Goal: Transaction & Acquisition: Obtain resource

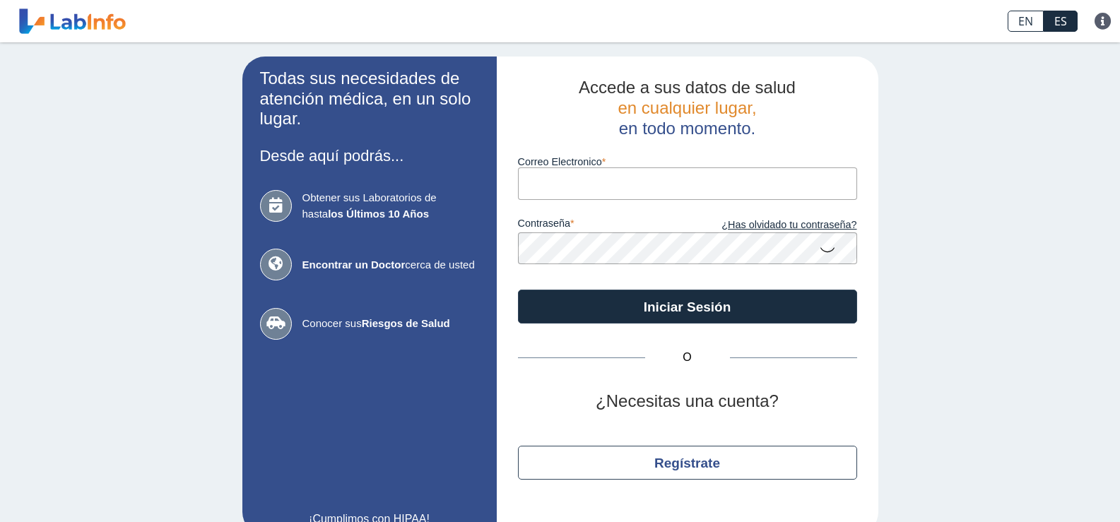
click at [589, 185] on input "Correo Electronico" at bounding box center [687, 183] width 339 height 32
type input "[EMAIL_ADDRESS][DOMAIN_NAME]"
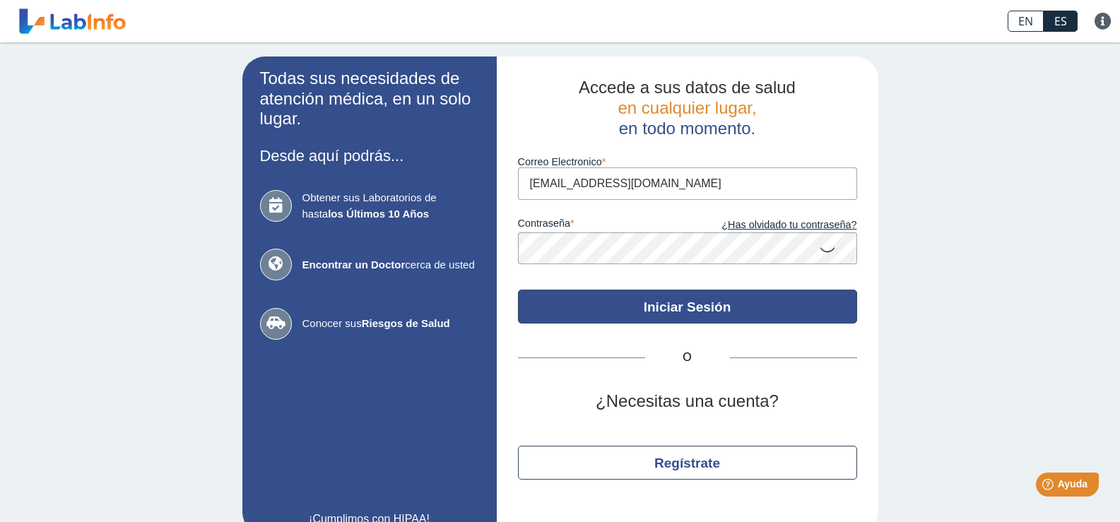
click at [683, 310] on button "Iniciar Sesión" at bounding box center [687, 307] width 339 height 34
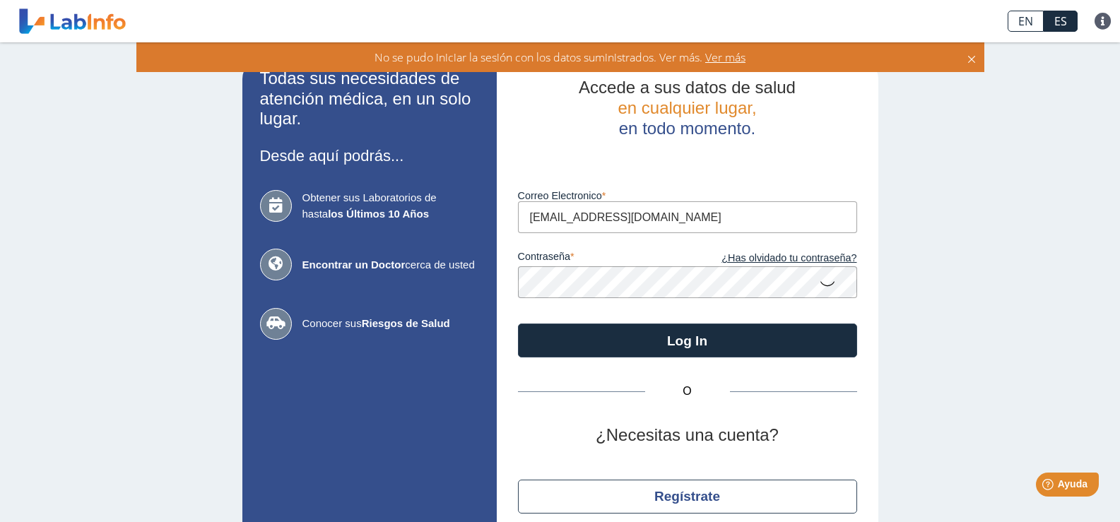
click at [483, 276] on app-login "Todas sus necesidades de atención médica, en un solo lugar. Desde aquí podrás..…" at bounding box center [560, 313] width 636 height 512
click at [518, 324] on button "Log In" at bounding box center [687, 341] width 339 height 34
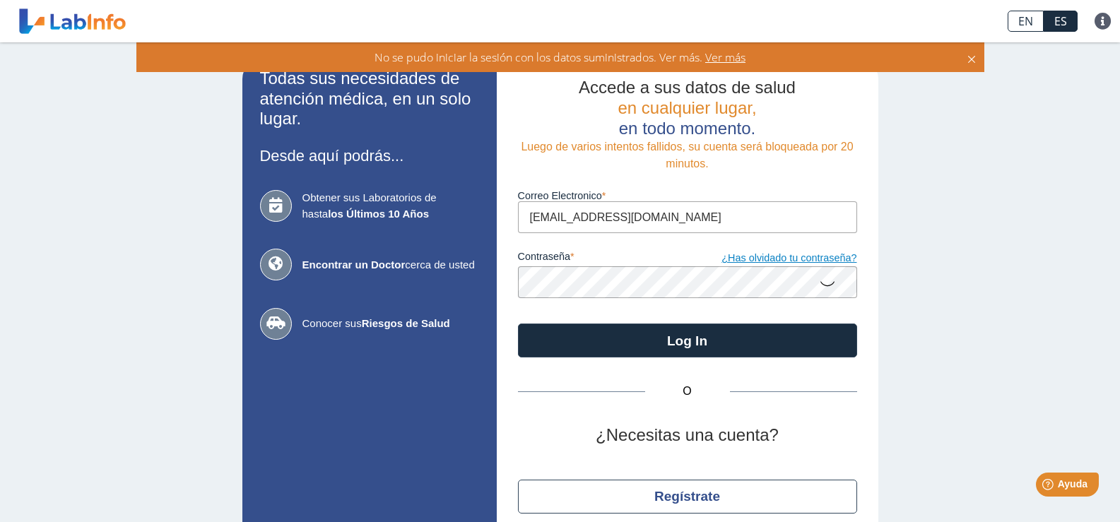
click at [769, 257] on link "¿Has olvidado tu contraseña?" at bounding box center [772, 259] width 170 height 16
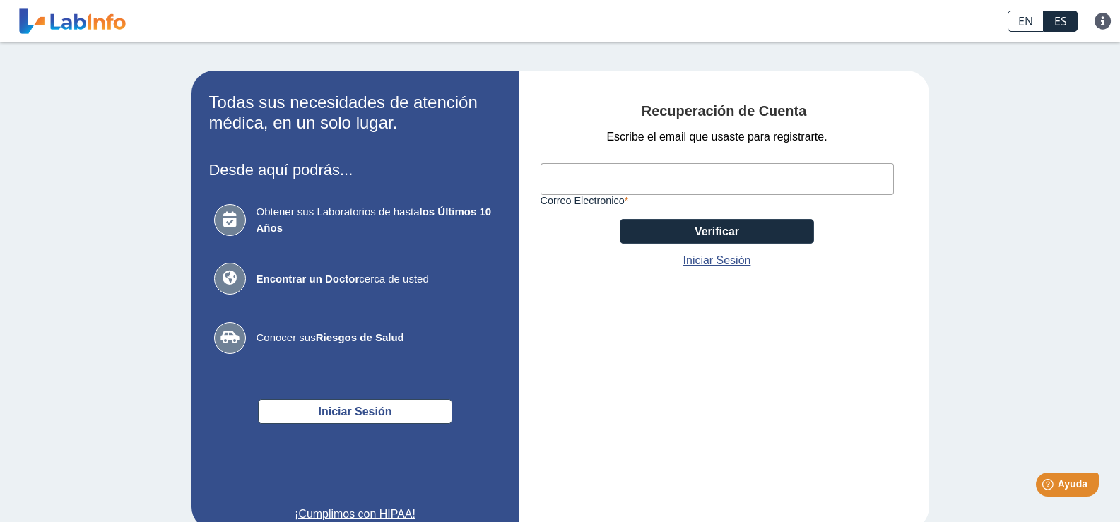
click at [600, 184] on input "Correo Electronico" at bounding box center [717, 179] width 353 height 32
type input "[EMAIL_ADDRESS][DOMAIN_NAME]"
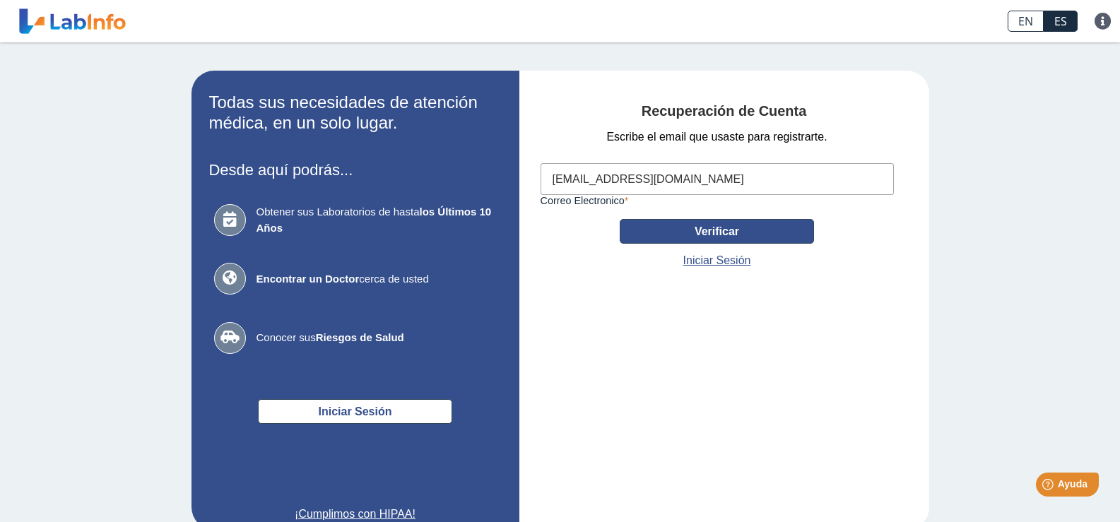
click at [774, 231] on button "Verificar" at bounding box center [717, 231] width 194 height 25
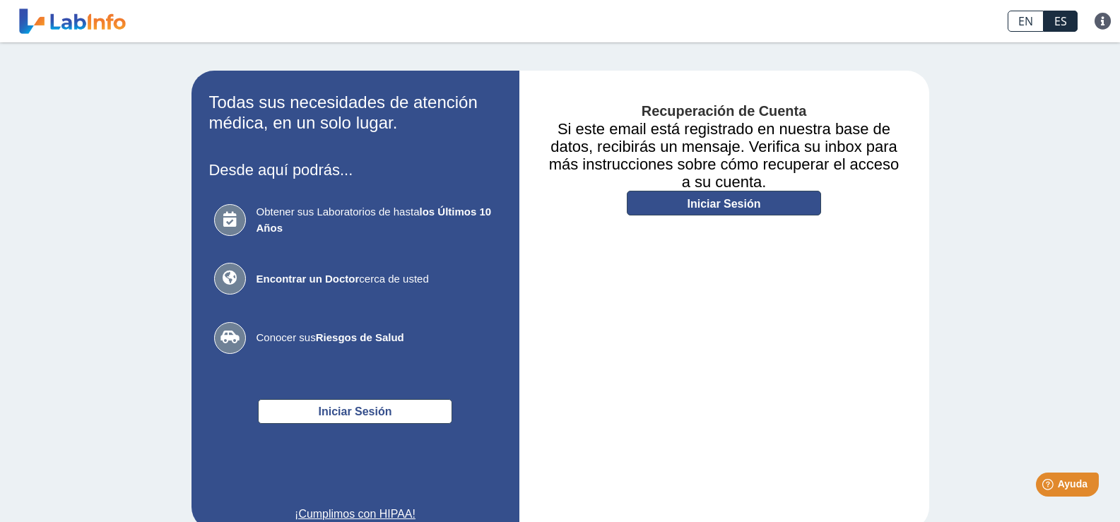
click at [728, 204] on link "Iniciar Sesión" at bounding box center [724, 203] width 194 height 25
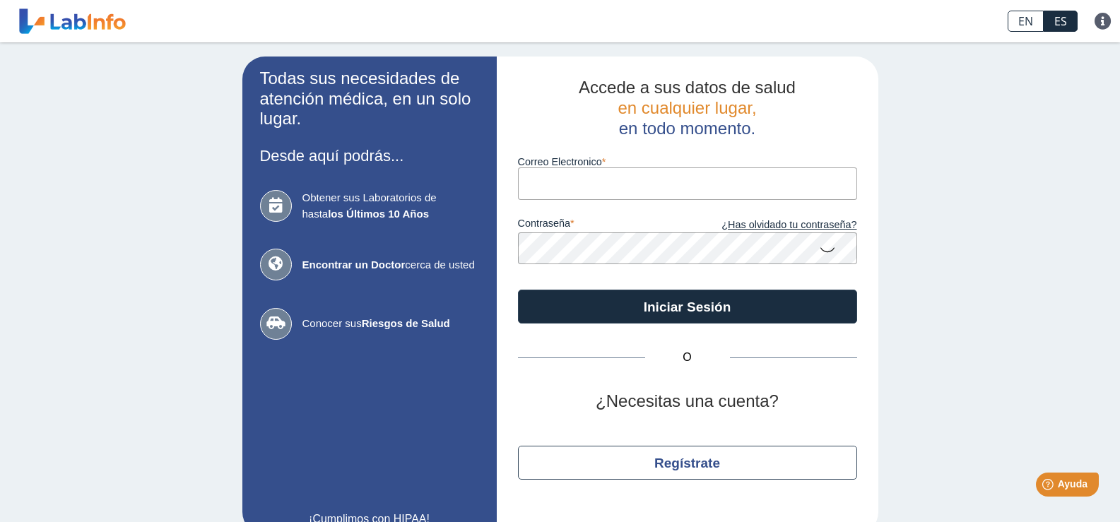
click at [562, 187] on input "Correo Electronico" at bounding box center [687, 183] width 339 height 32
type input "[EMAIL_ADDRESS][DOMAIN_NAME]"
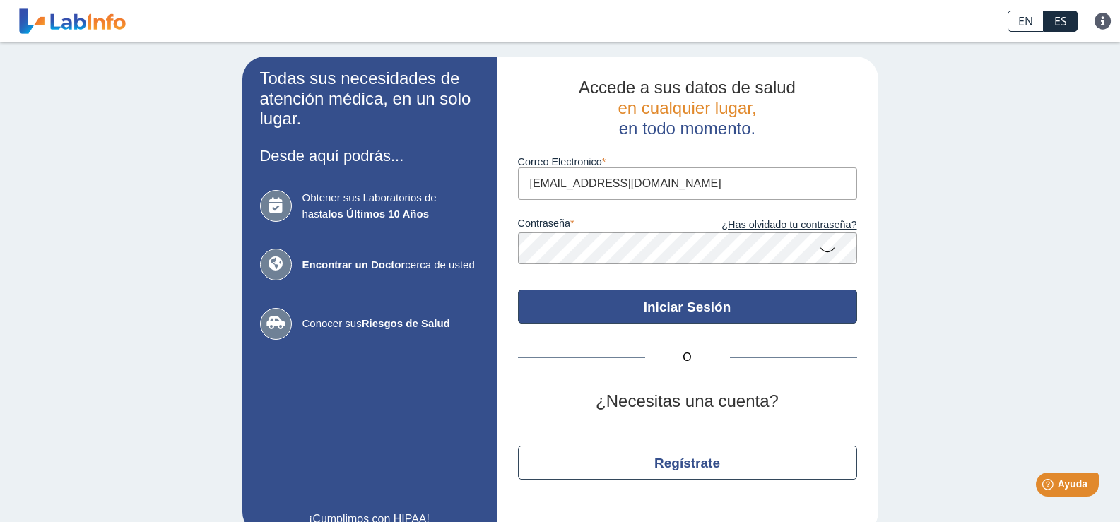
click at [674, 317] on button "Iniciar Sesión" at bounding box center [687, 307] width 339 height 34
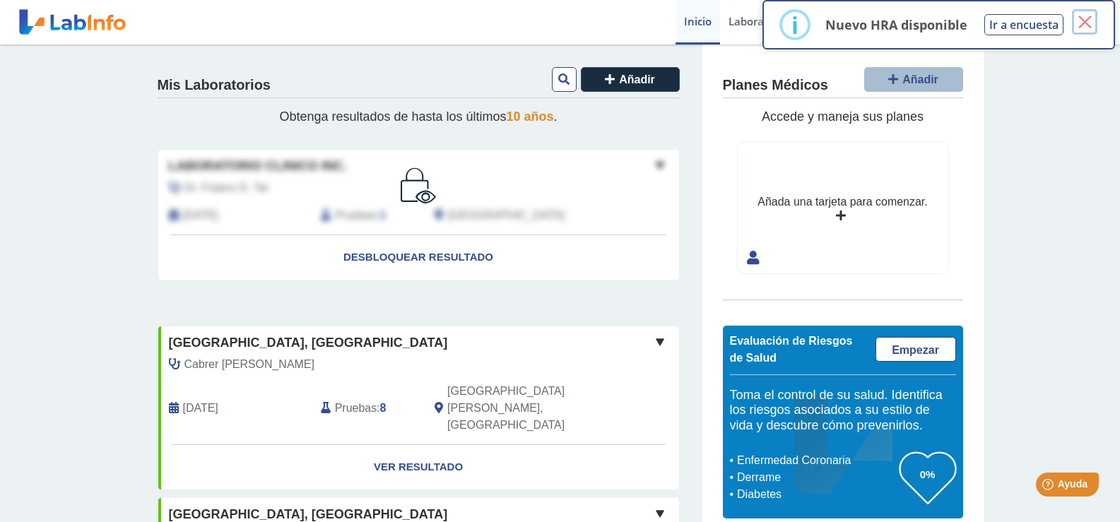
click at [1089, 20] on button "×" at bounding box center [1084, 21] width 25 height 25
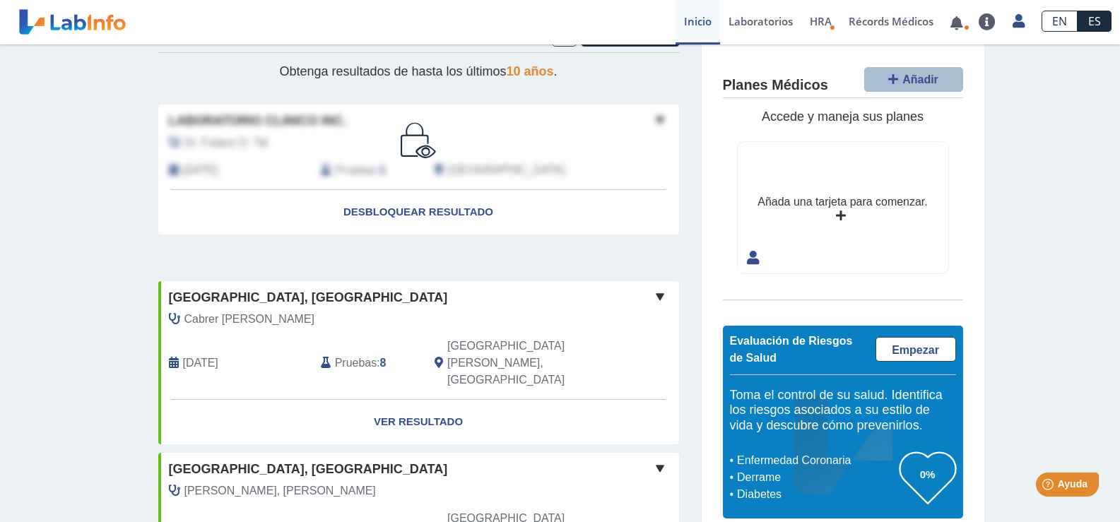
scroll to position [71, 0]
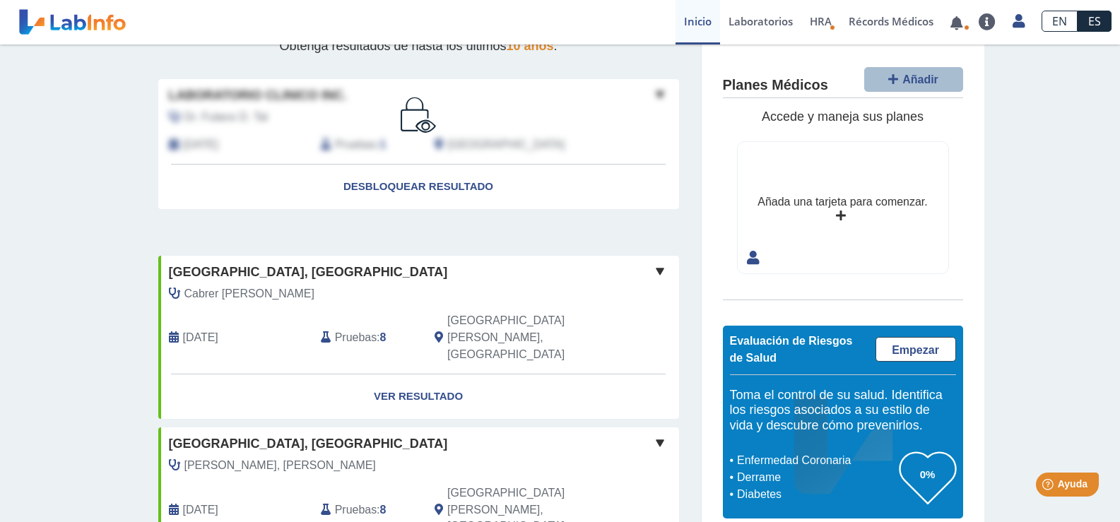
click at [657, 270] on span at bounding box center [659, 271] width 17 height 17
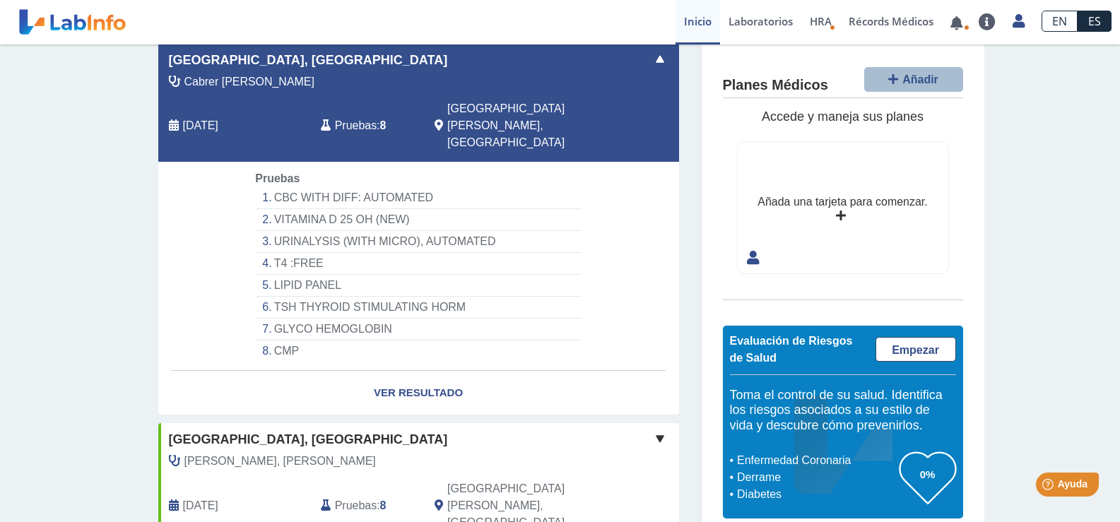
scroll to position [212, 0]
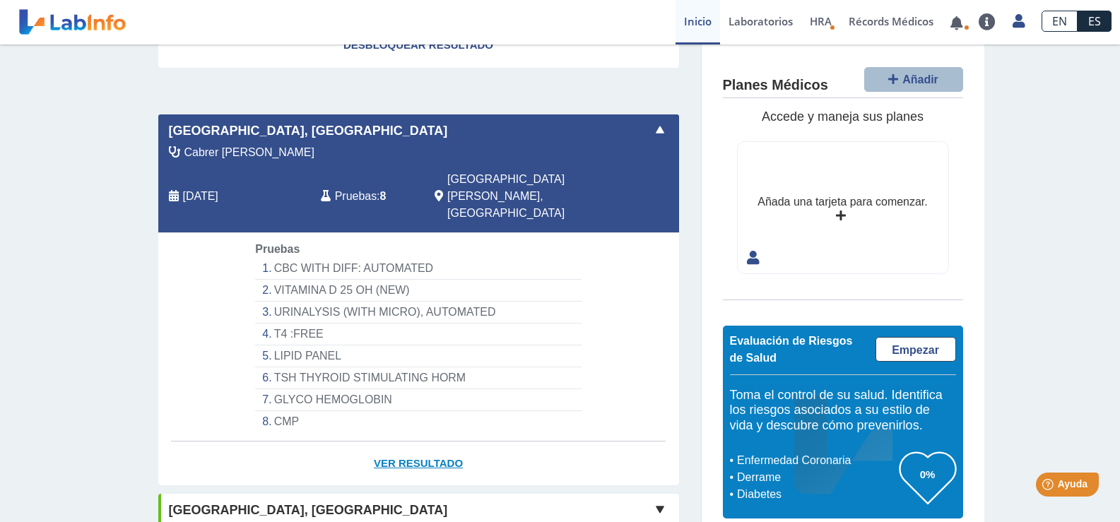
click at [442, 442] on link "Ver Resultado" at bounding box center [418, 464] width 521 height 45
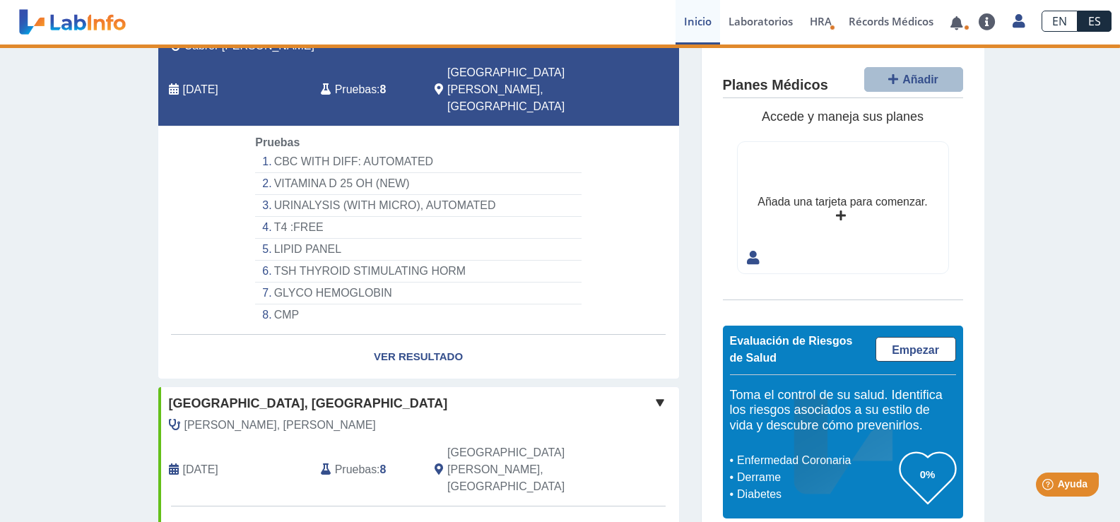
scroll to position [353, 0]
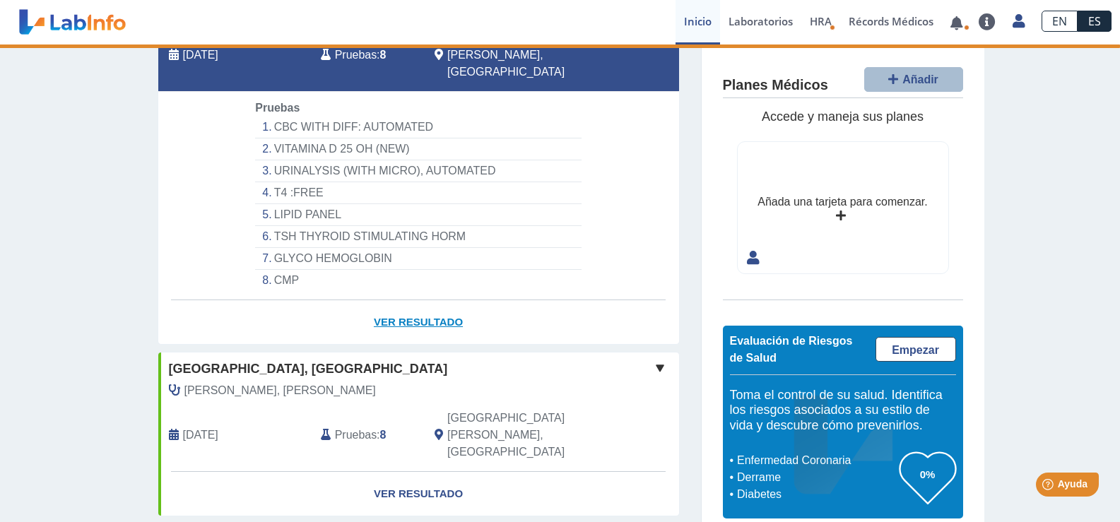
click at [410, 300] on link "Ver Resultado" at bounding box center [418, 322] width 521 height 45
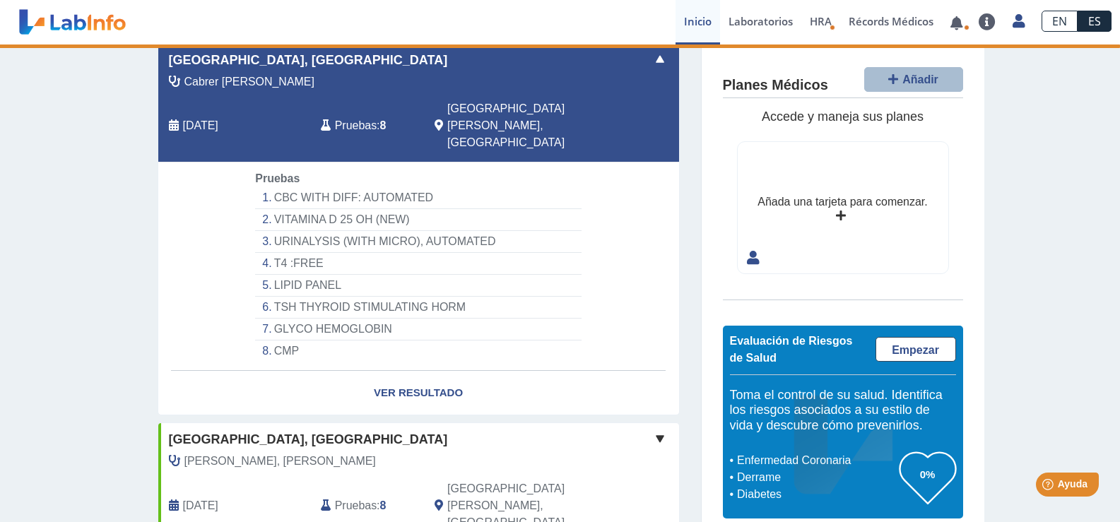
scroll to position [0, 0]
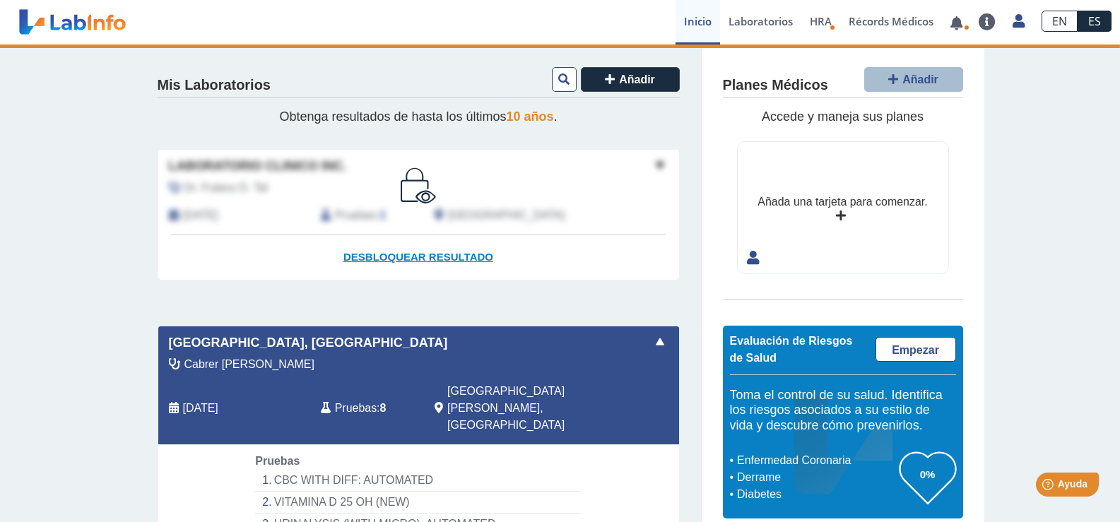
click at [422, 253] on span "Desbloquear resultado" at bounding box center [418, 257] width 150 height 12
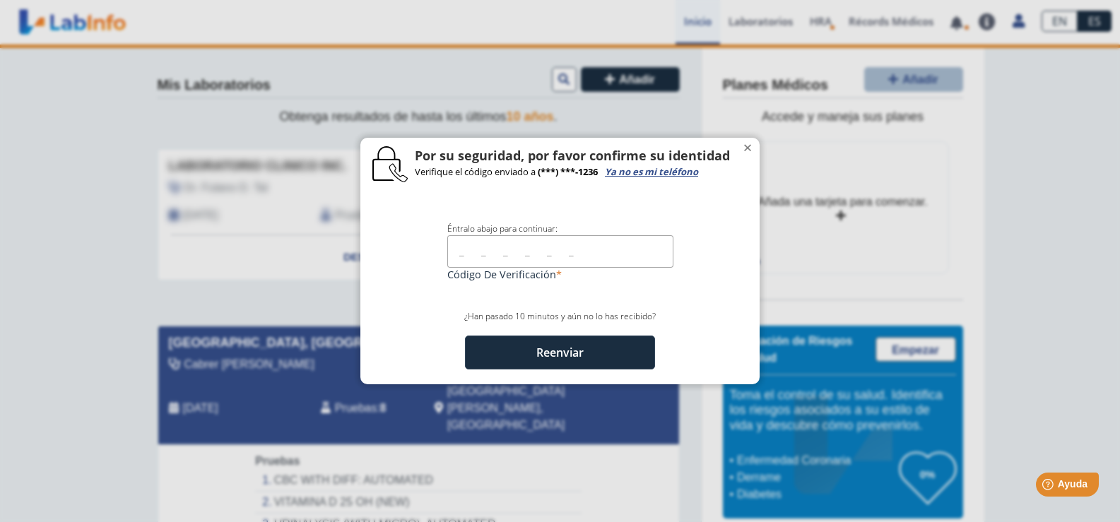
click at [611, 254] on input "text" at bounding box center [560, 251] width 226 height 32
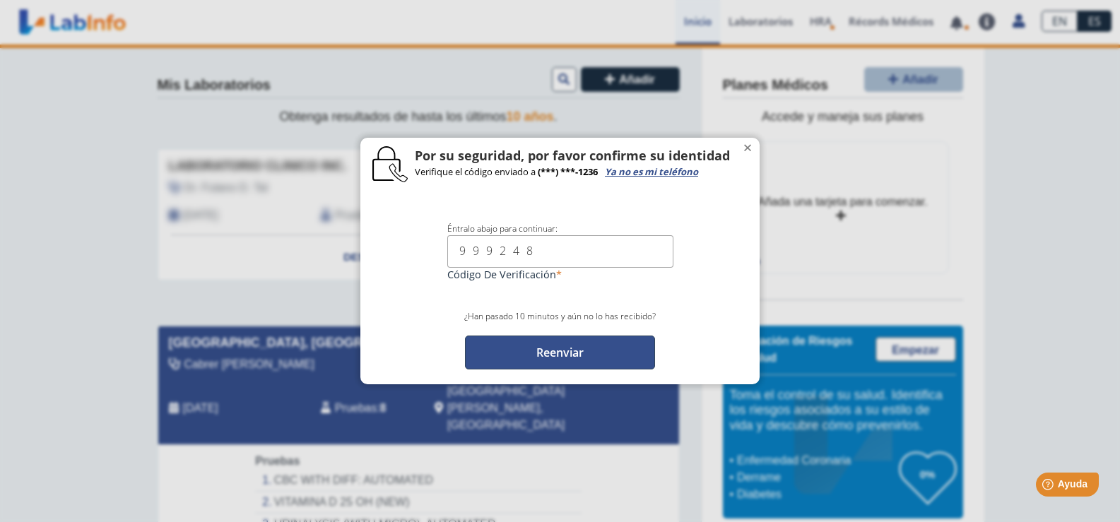
type input "999248"
click at [573, 359] on button "Reenviar" at bounding box center [560, 353] width 190 height 34
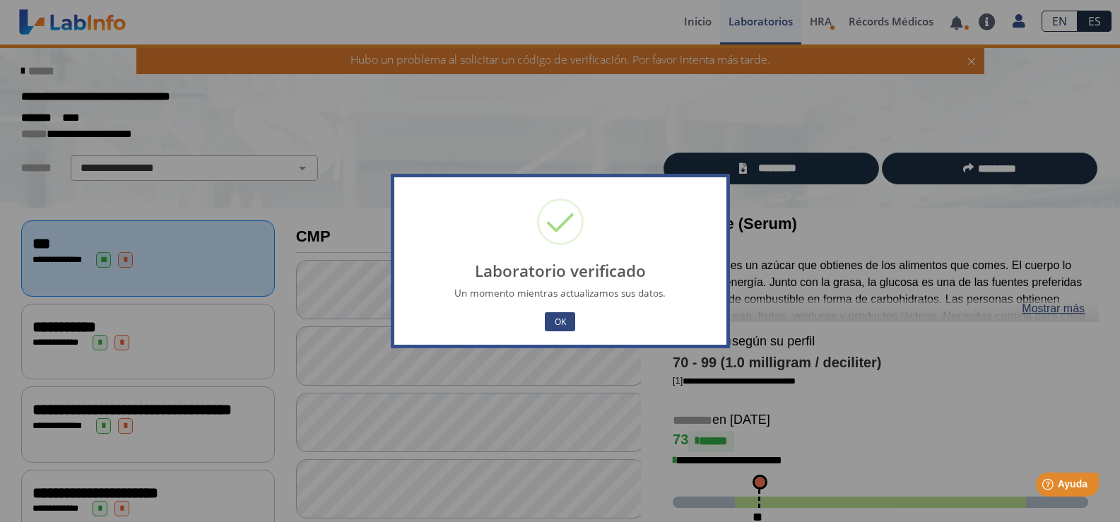
click at [556, 322] on button "OK" at bounding box center [560, 321] width 30 height 19
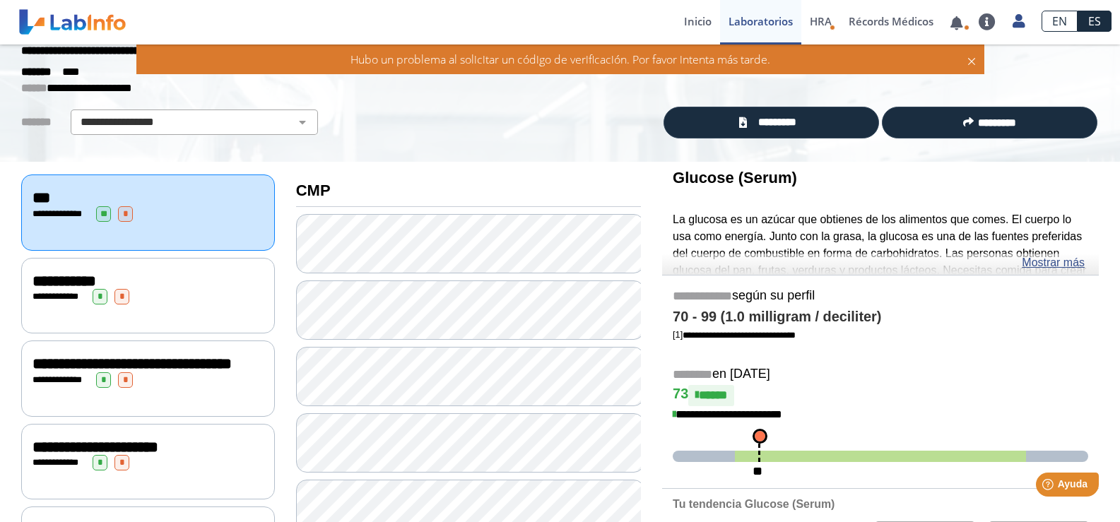
scroll to position [71, 0]
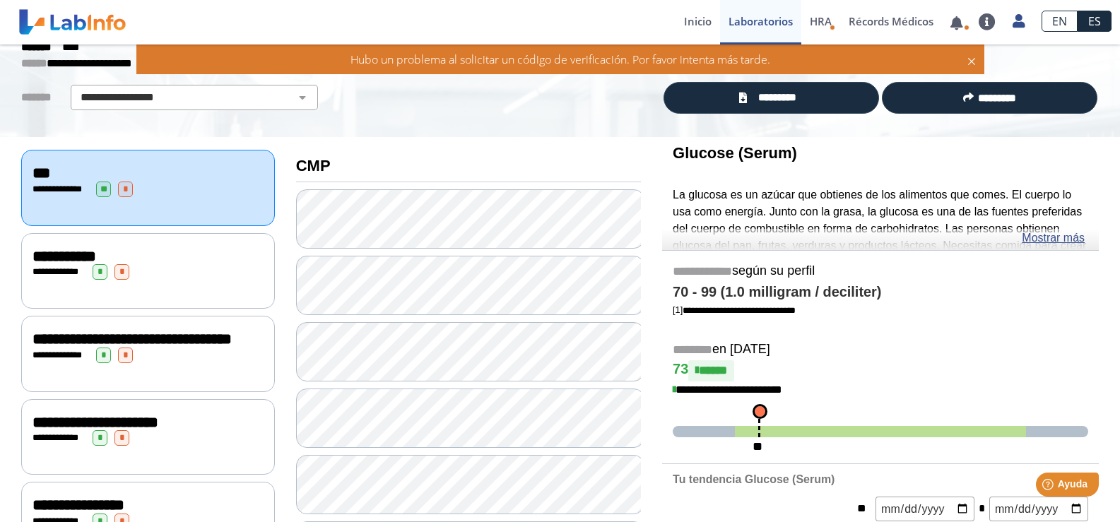
click at [38, 178] on span "***" at bounding box center [42, 173] width 18 height 16
click at [39, 178] on span "***" at bounding box center [42, 173] width 18 height 16
click at [165, 92] on select "**********" at bounding box center [194, 97] width 239 height 17
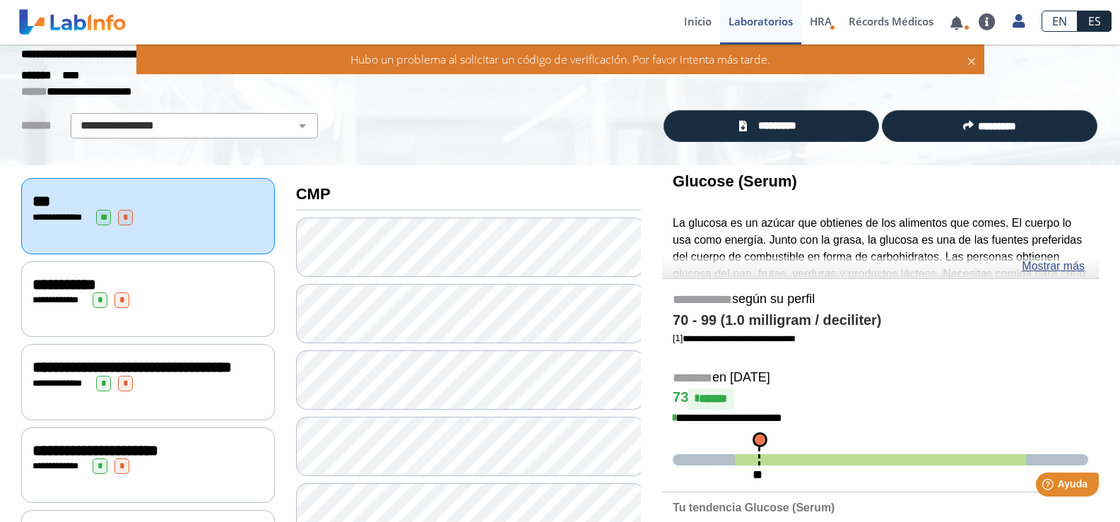
scroll to position [0, 0]
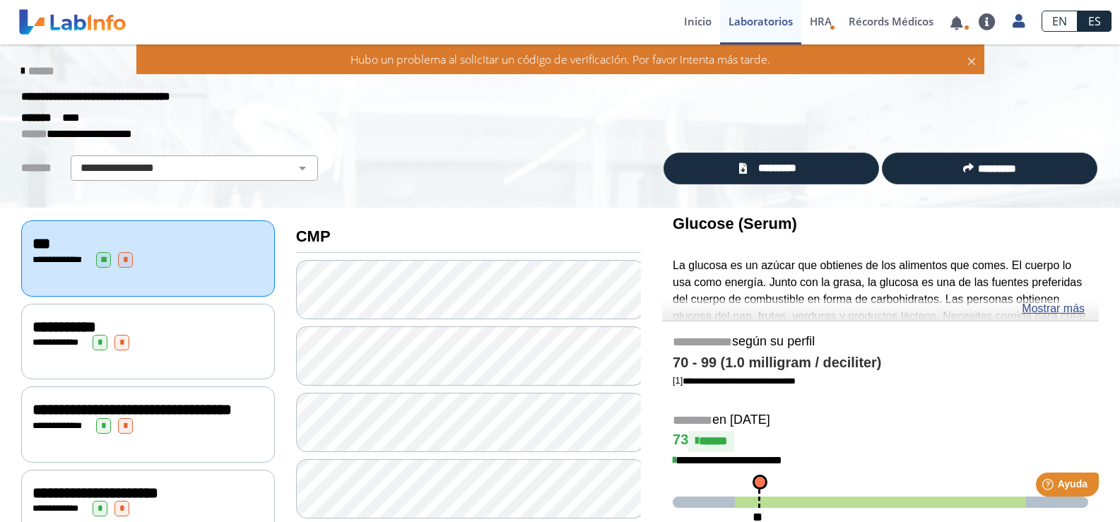
drag, startPoint x: 889, startPoint y: 110, endPoint x: 746, endPoint y: 97, distance: 143.4
click at [746, 97] on div "**********" at bounding box center [560, 96] width 1099 height 25
click at [776, 64] on link "Lab List" at bounding box center [773, 66] width 106 height 42
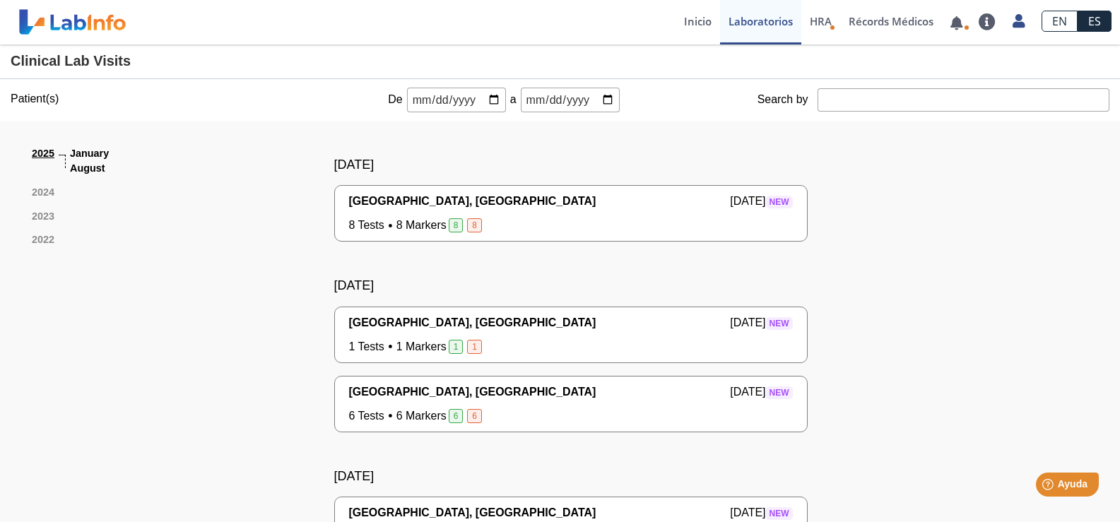
click at [425, 199] on span "[GEOGRAPHIC_DATA], [GEOGRAPHIC_DATA]" at bounding box center [472, 201] width 247 height 17
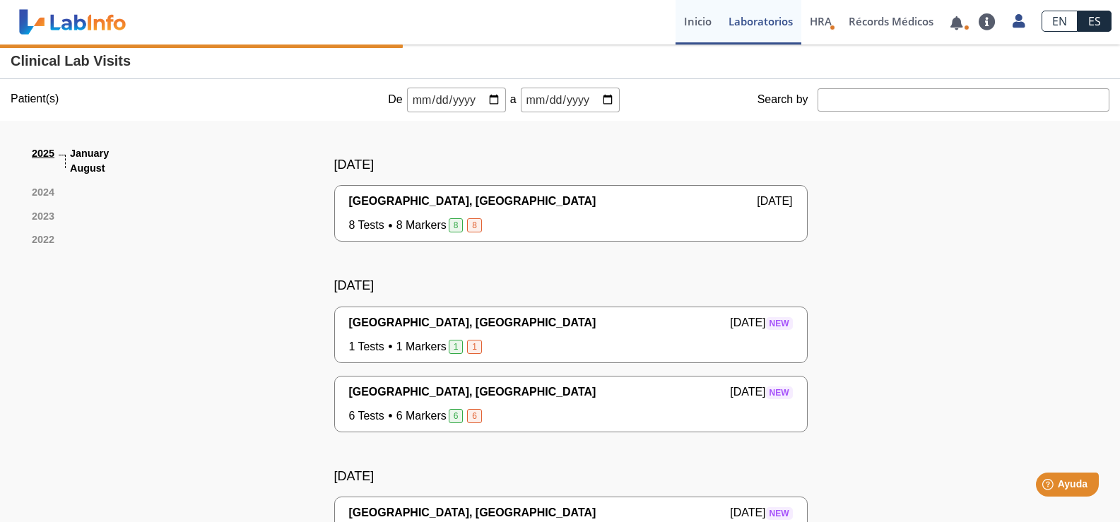
click at [706, 24] on link "Inicio" at bounding box center [697, 22] width 45 height 45
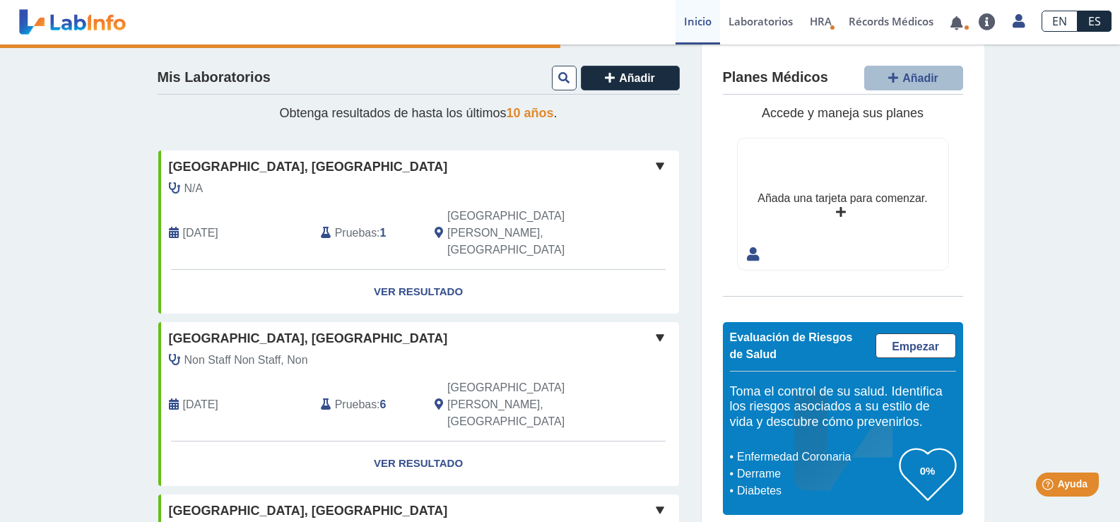
click at [697, 19] on link "Inicio" at bounding box center [697, 22] width 45 height 45
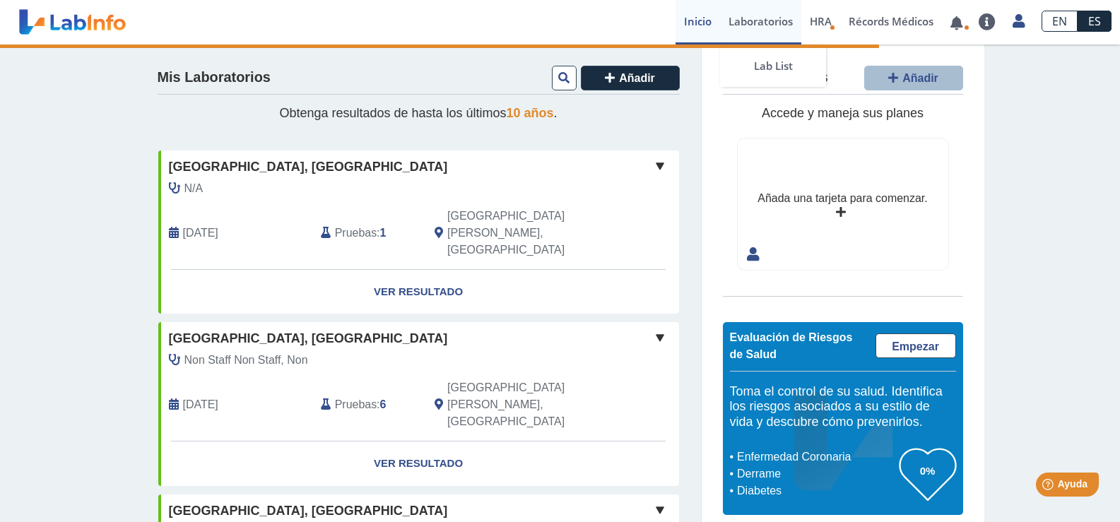
click at [746, 18] on link "Laboratorios" at bounding box center [760, 22] width 81 height 45
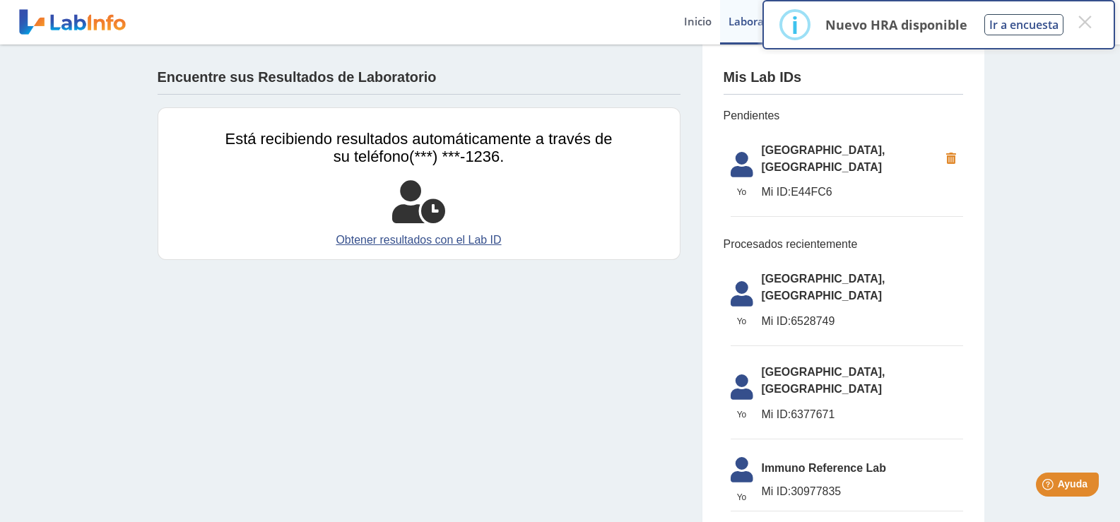
click at [435, 242] on link "Obtener resultados con el Lab ID" at bounding box center [418, 240] width 387 height 17
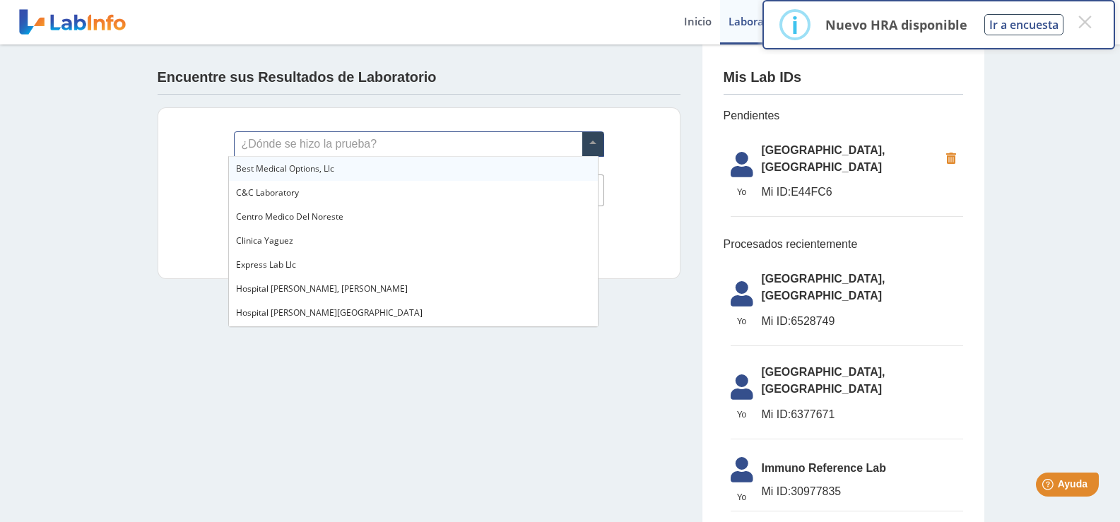
click at [292, 142] on input "text" at bounding box center [419, 144] width 369 height 24
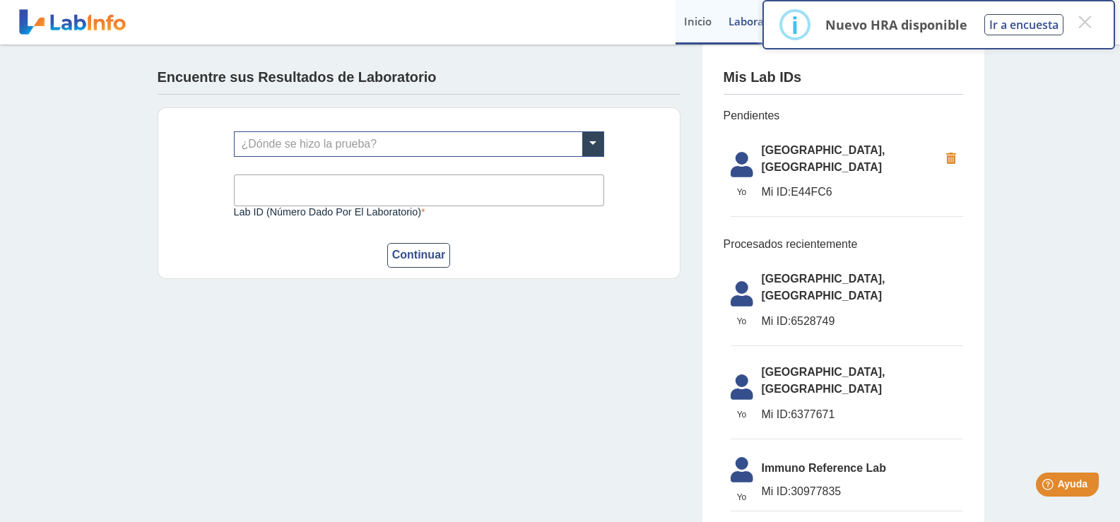
click at [691, 25] on link "Inicio" at bounding box center [697, 22] width 45 height 45
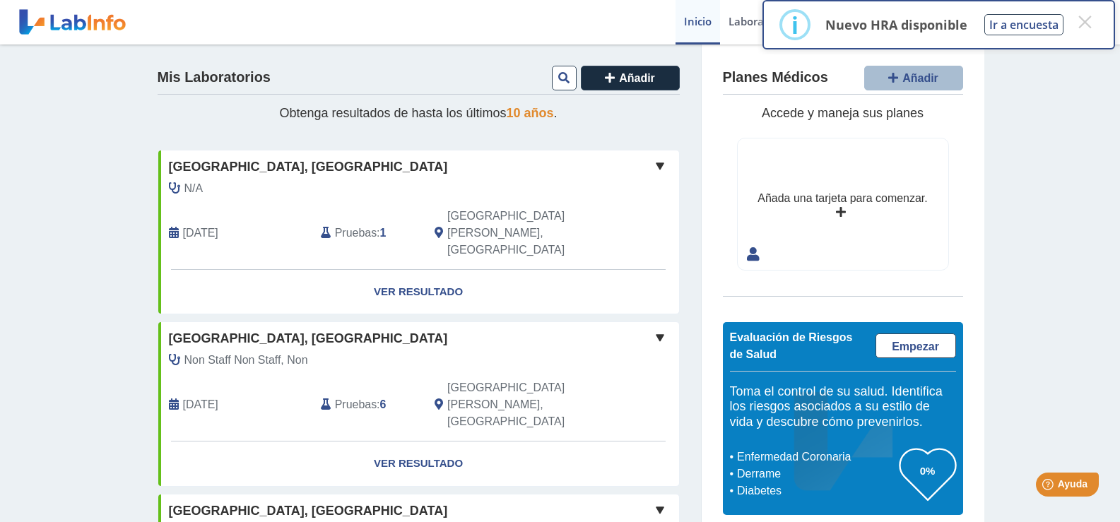
click at [461, 114] on span "Obtenga resultados de hasta los últimos 10 años ." at bounding box center [418, 113] width 278 height 14
click at [560, 81] on icon at bounding box center [563, 77] width 11 height 11
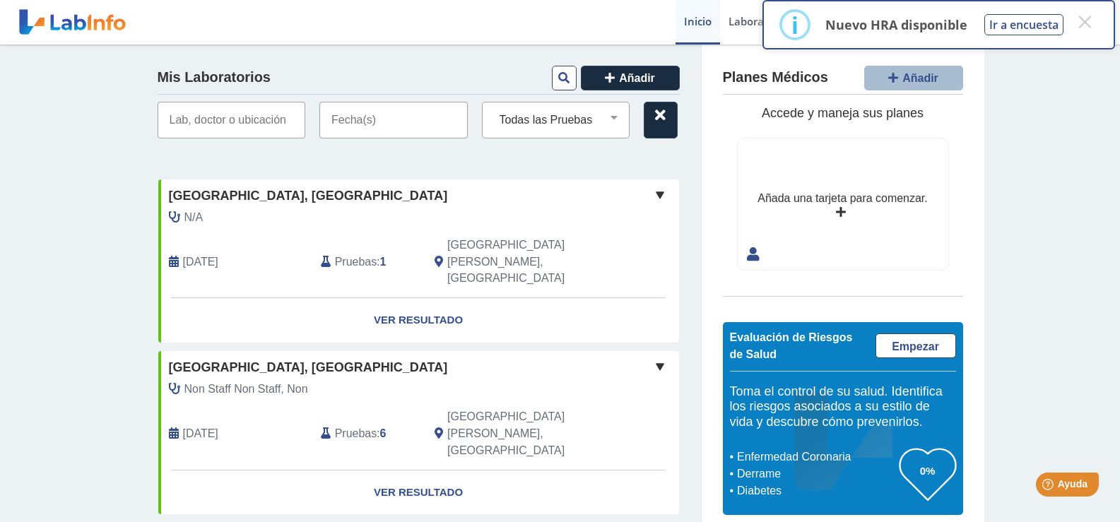
click at [256, 125] on input "text" at bounding box center [232, 120] width 148 height 37
click at [348, 122] on input "text" at bounding box center [393, 120] width 148 height 37
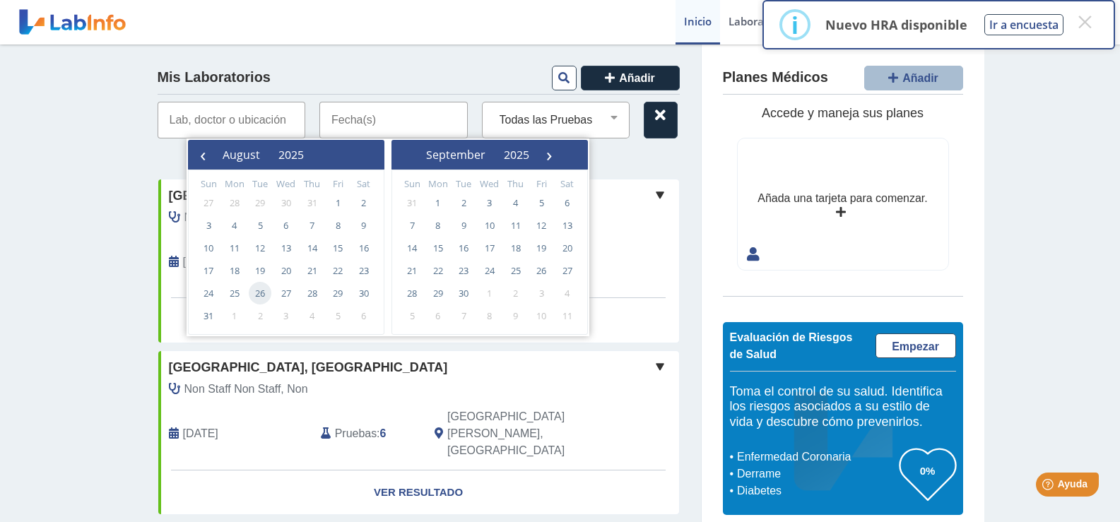
click at [258, 290] on span "26" at bounding box center [260, 293] width 23 height 23
click at [427, 126] on input "text" at bounding box center [393, 120] width 148 height 37
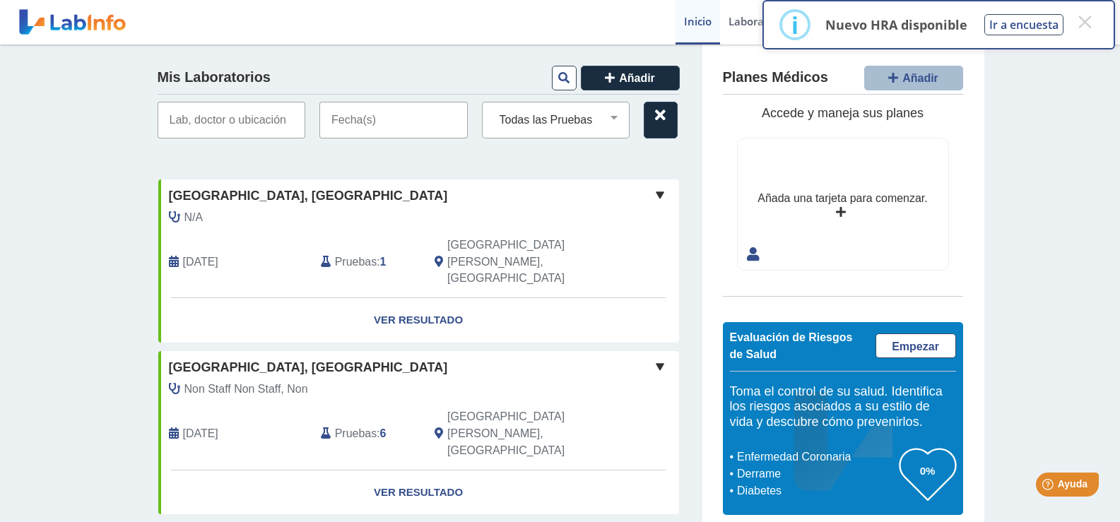
click at [373, 117] on input "text" at bounding box center [393, 120] width 148 height 37
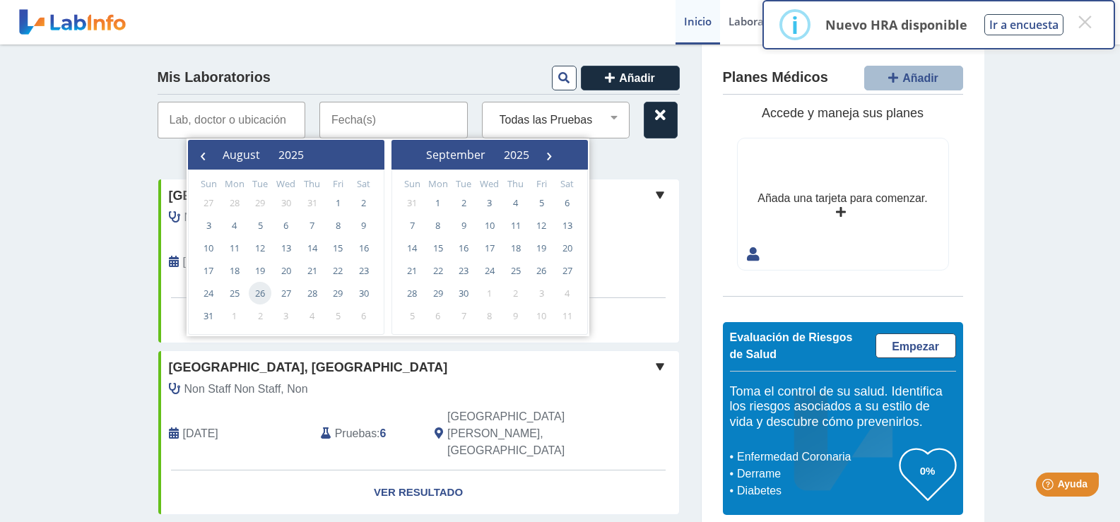
click at [255, 288] on span "26" at bounding box center [260, 293] width 23 height 23
click at [269, 158] on button "August" at bounding box center [241, 154] width 56 height 21
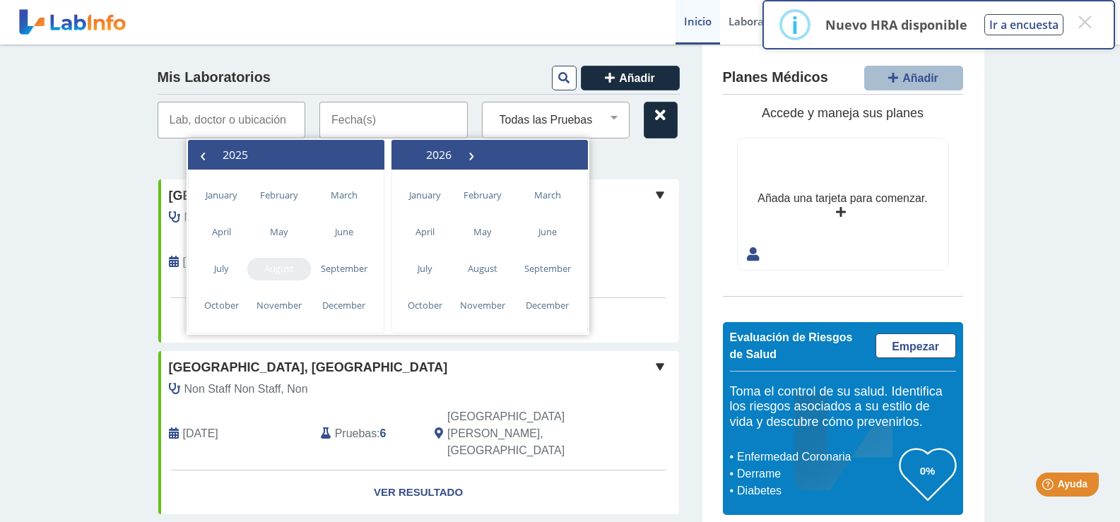
click at [264, 272] on span "August" at bounding box center [279, 269] width 64 height 23
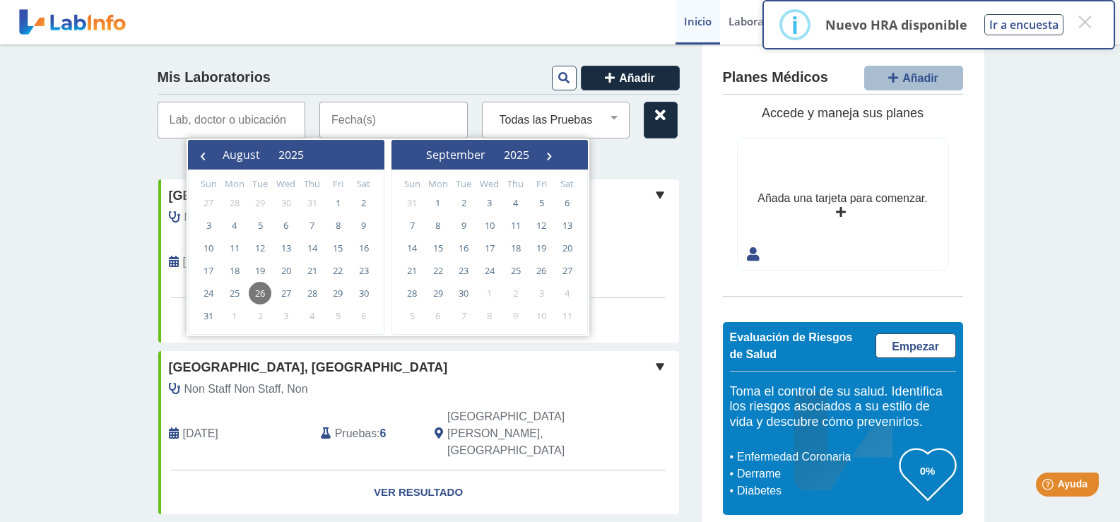
click at [350, 126] on input "text" at bounding box center [393, 120] width 148 height 37
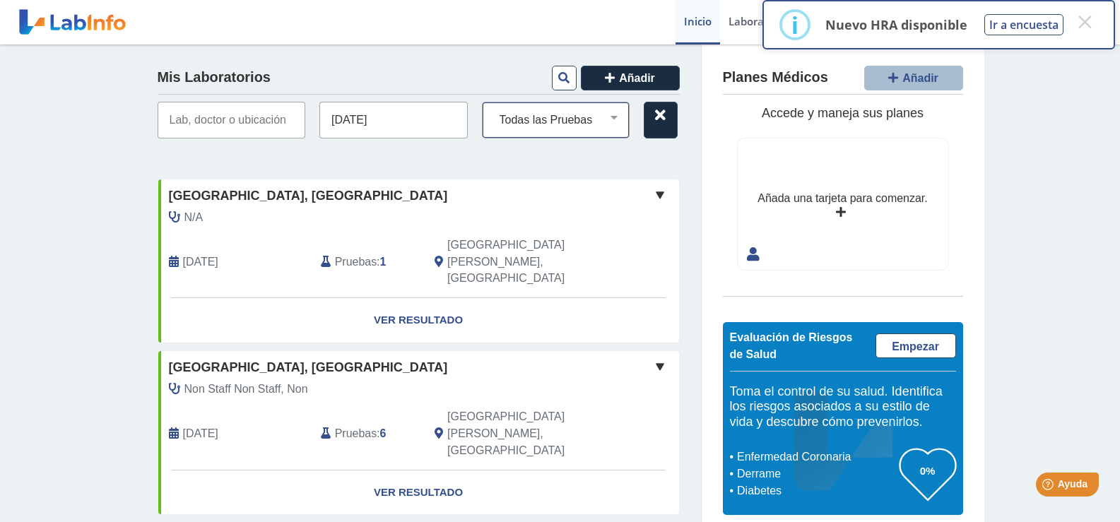
type input "[DATE]"
click at [581, 120] on select "Todas las Pruebas [MEDICAL_DATA] (serum) calcium ionized calcium total cbc with…" at bounding box center [562, 120] width 136 height 18
click at [494, 111] on select "Todas las Pruebas [MEDICAL_DATA] (serum) calcium ionized calcium total cbc with…" at bounding box center [562, 120] width 136 height 18
click at [558, 81] on icon at bounding box center [563, 77] width 11 height 11
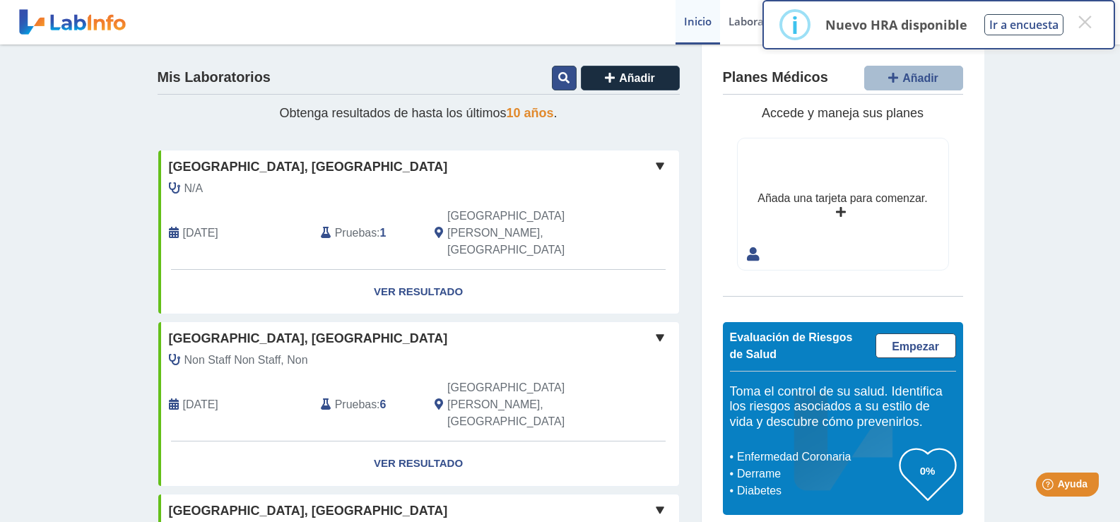
click at [558, 74] on icon at bounding box center [563, 77] width 11 height 11
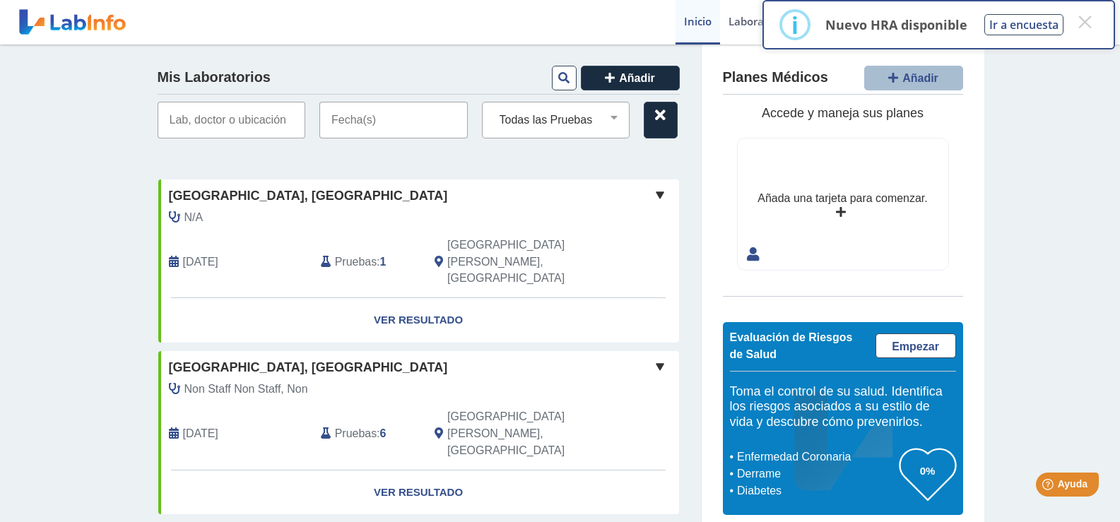
click at [240, 121] on input "text" at bounding box center [232, 120] width 148 height 37
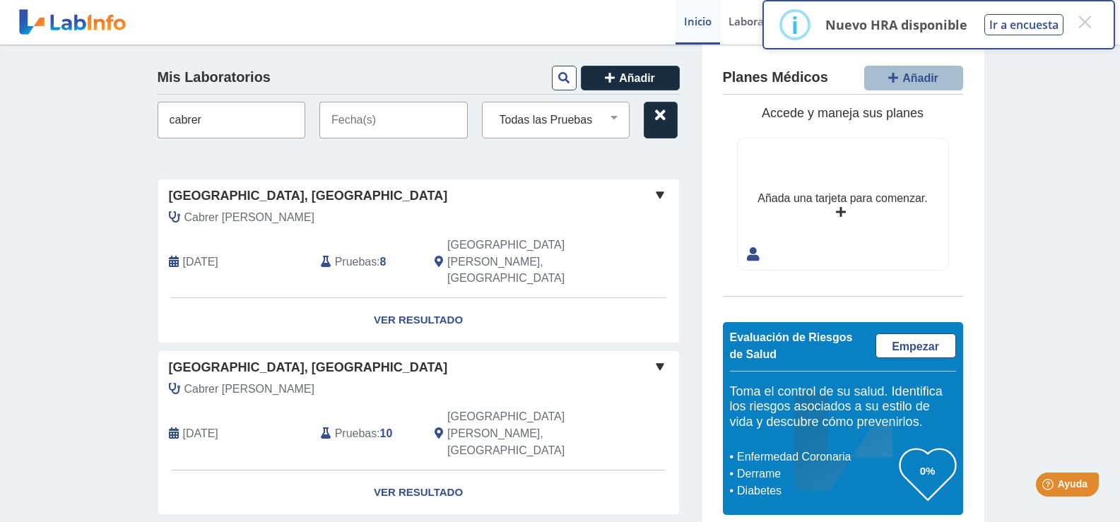
type input "cabrer"
click at [397, 298] on link "Ver Resultado" at bounding box center [418, 320] width 521 height 45
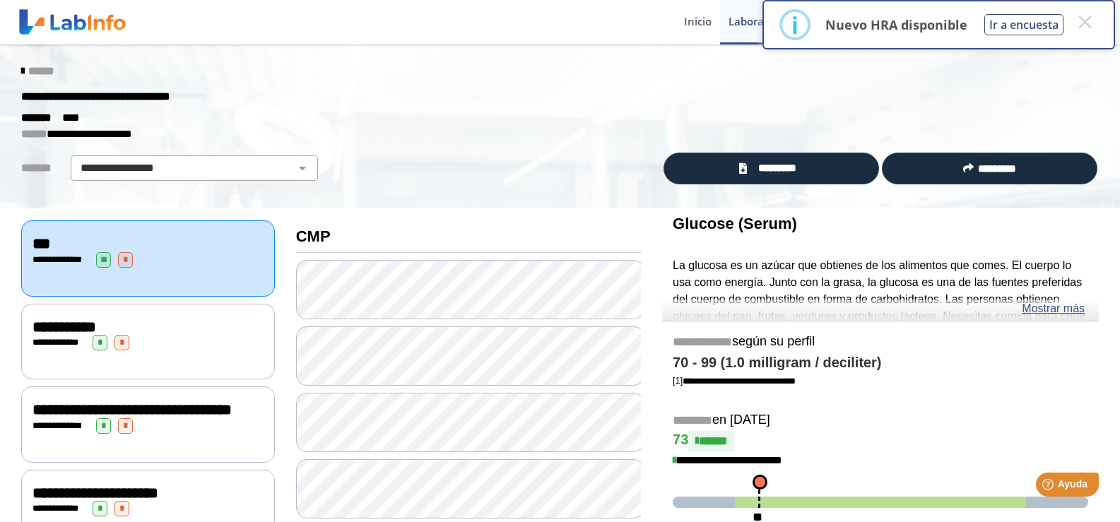
scroll to position [71, 0]
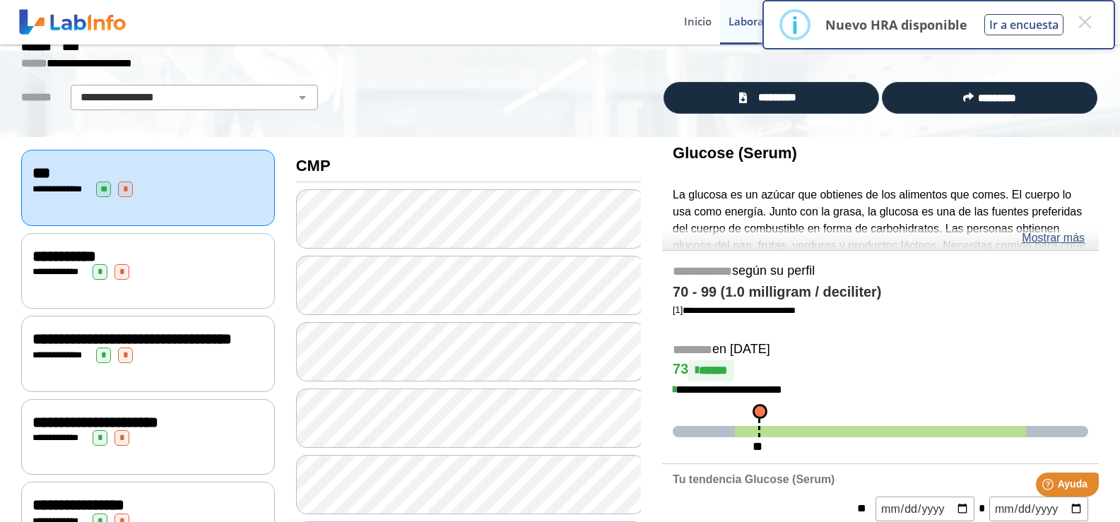
click at [40, 267] on span "**********" at bounding box center [59, 271] width 39 height 9
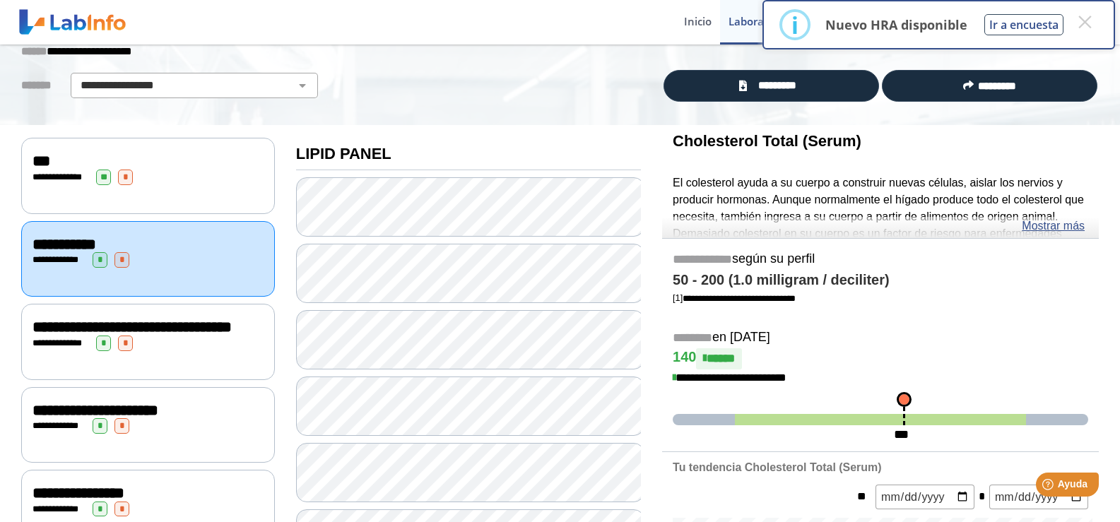
scroll to position [212, 0]
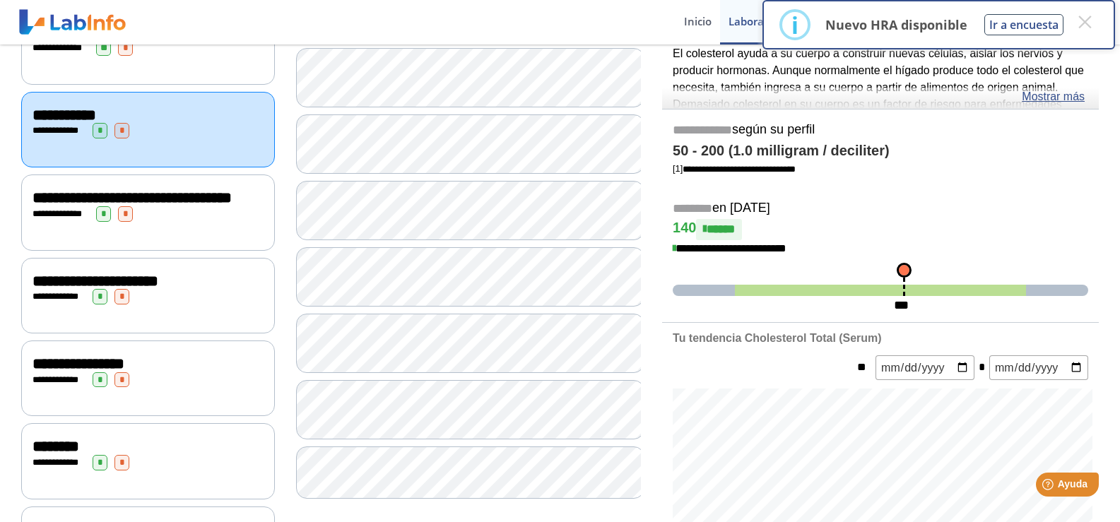
click at [40, 204] on span "**********" at bounding box center [132, 198] width 199 height 16
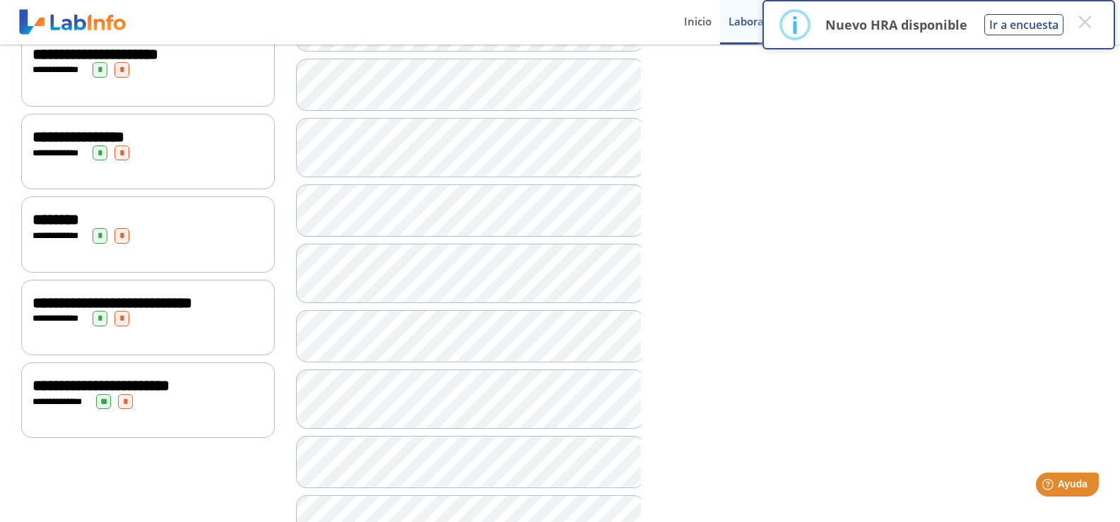
scroll to position [495, 0]
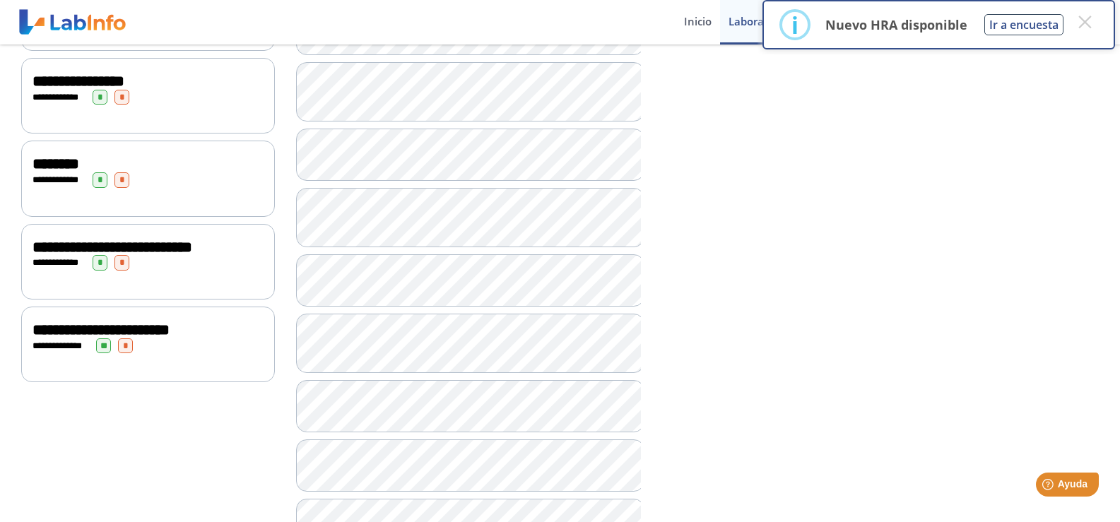
click at [56, 105] on div "**********" at bounding box center [148, 98] width 231 height 16
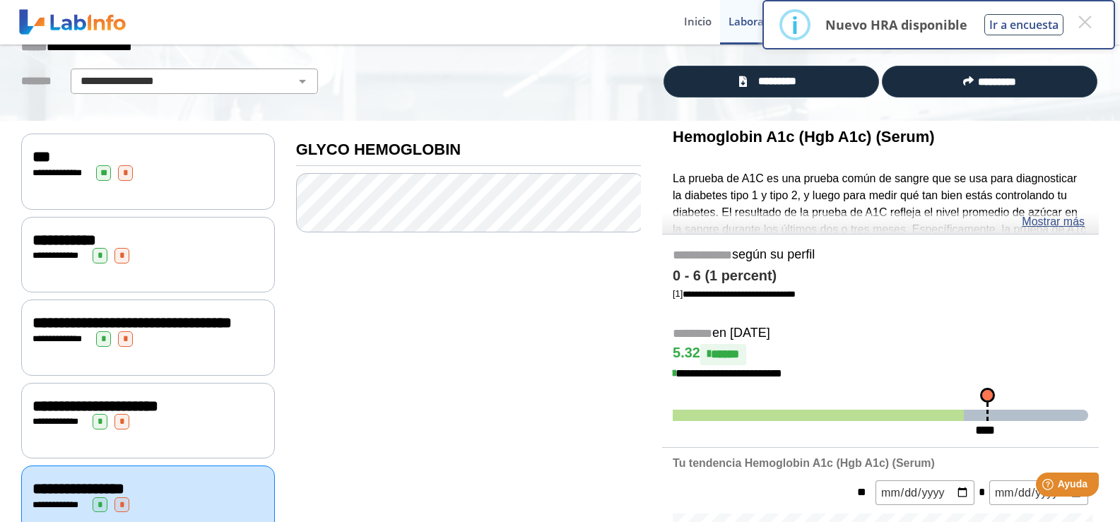
scroll to position [71, 0]
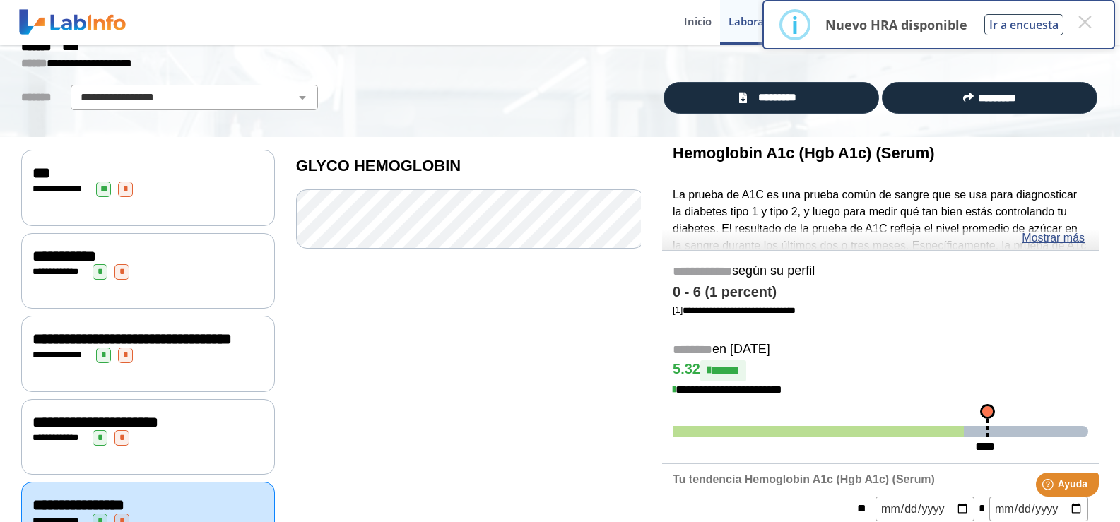
click at [42, 331] on span "**********" at bounding box center [132, 339] width 199 height 16
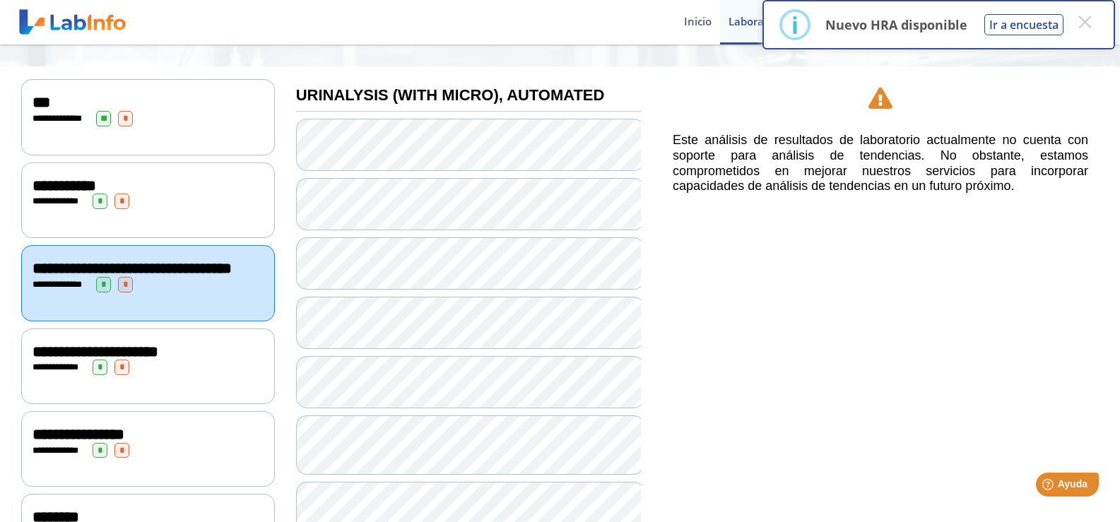
scroll to position [212, 0]
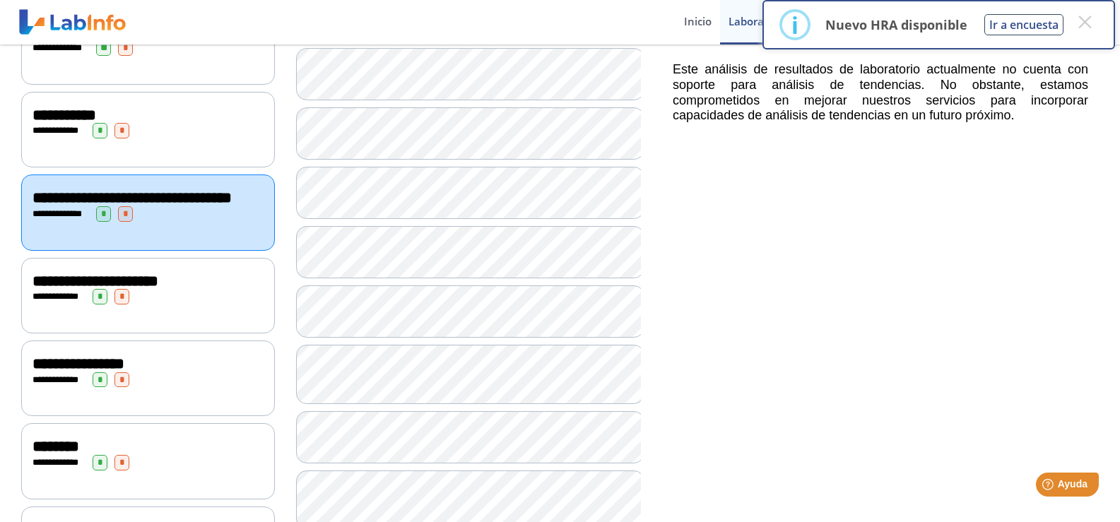
click at [58, 289] on span "**********" at bounding box center [96, 281] width 126 height 16
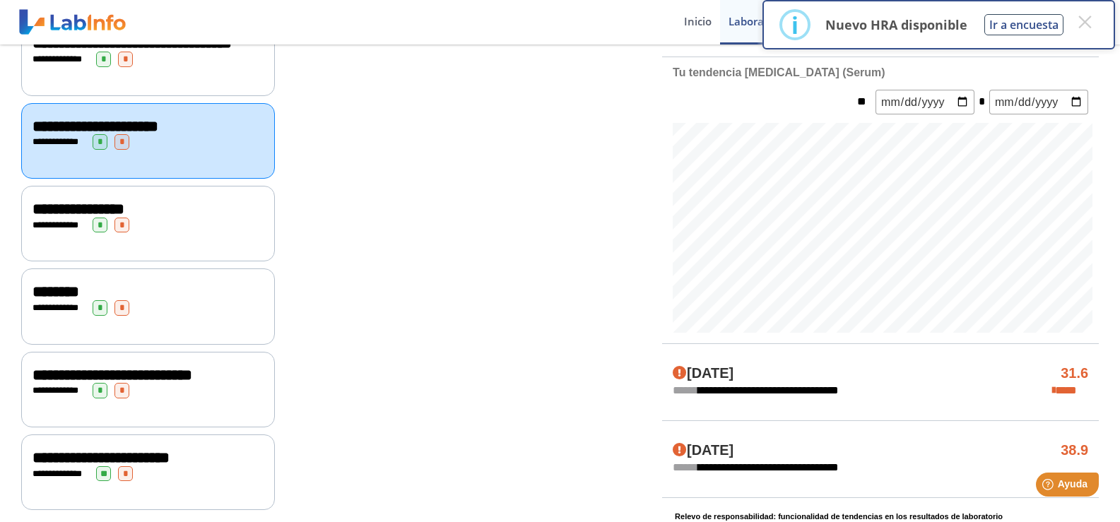
scroll to position [353, 0]
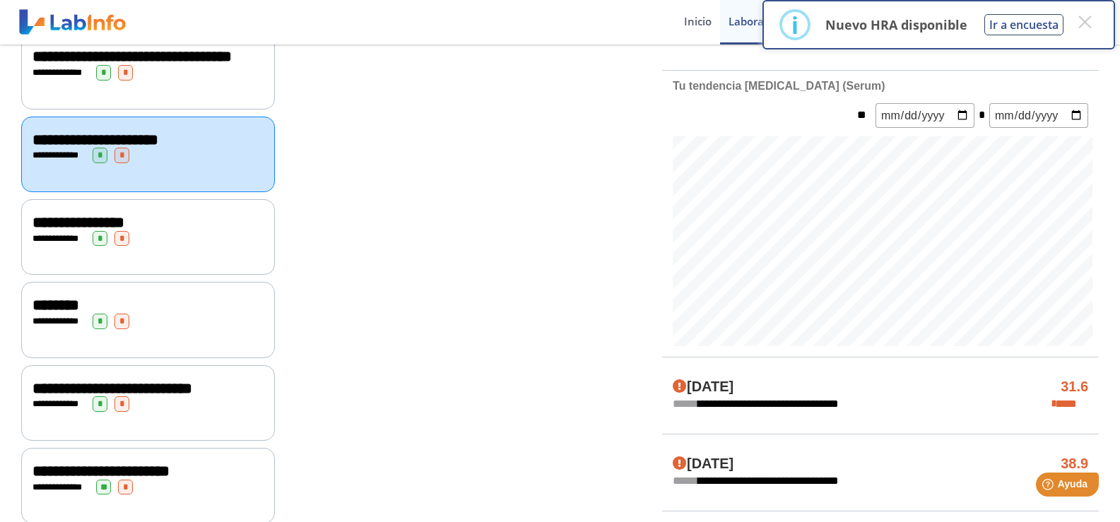
click at [60, 230] on span "**********" at bounding box center [79, 223] width 92 height 16
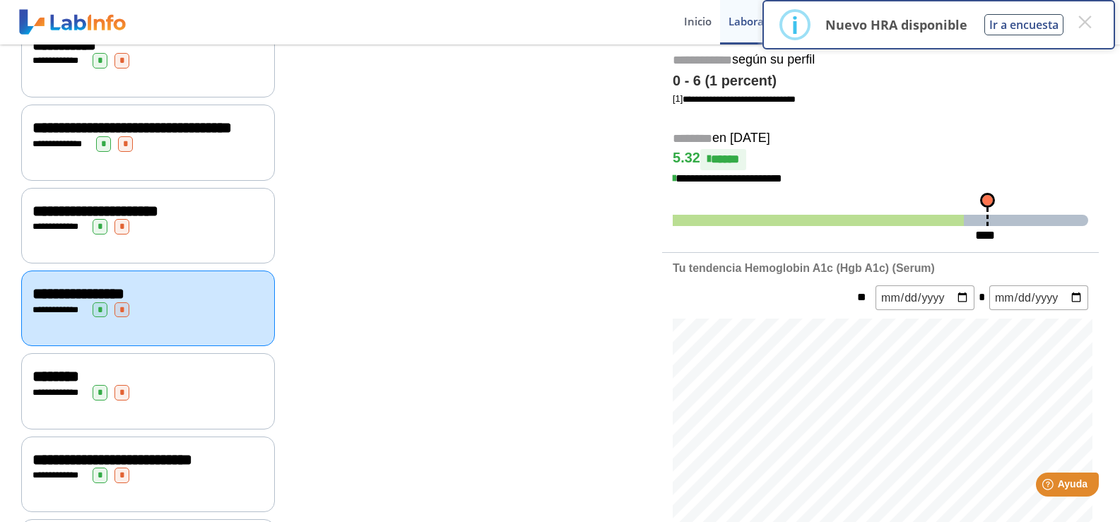
scroll to position [283, 0]
click at [43, 384] on span "********" at bounding box center [56, 376] width 47 height 16
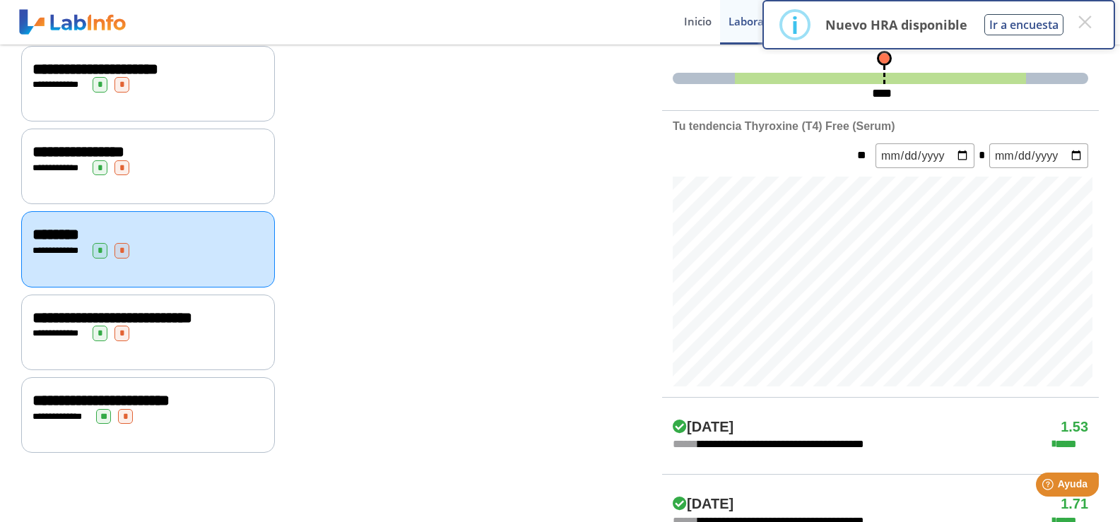
click at [70, 326] on span "**********" at bounding box center [113, 318] width 160 height 16
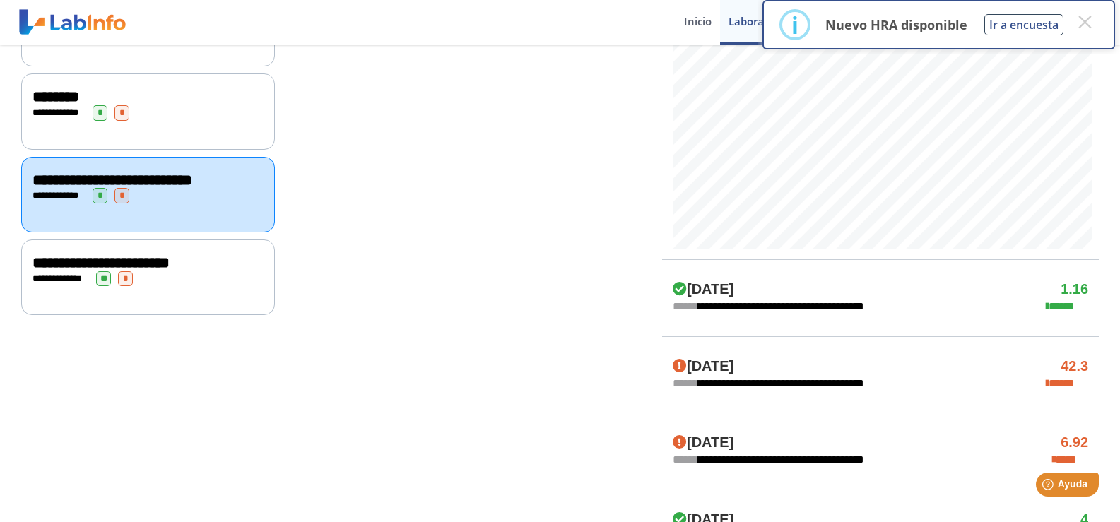
scroll to position [565, 0]
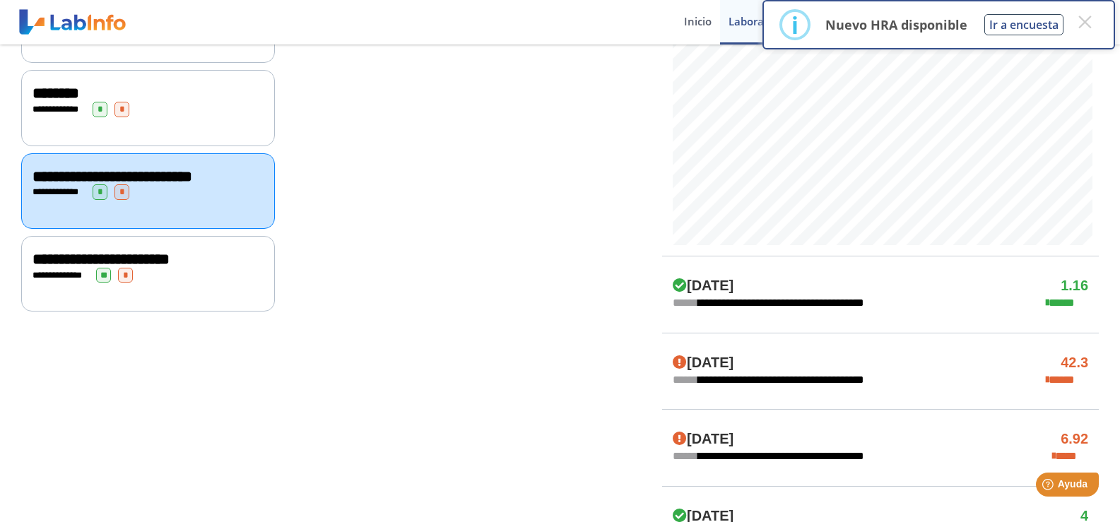
click at [58, 283] on div "**********" at bounding box center [148, 276] width 231 height 16
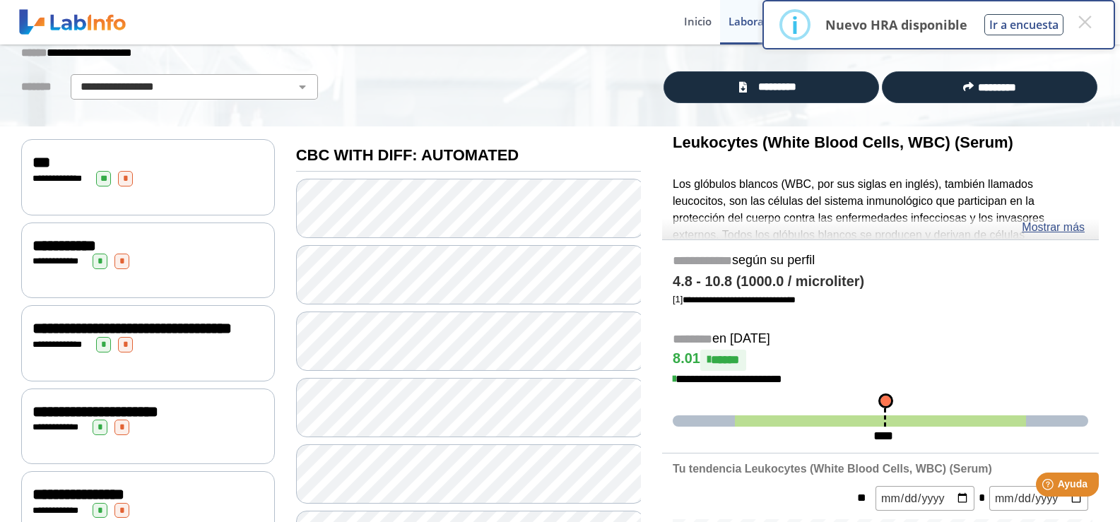
scroll to position [78, 0]
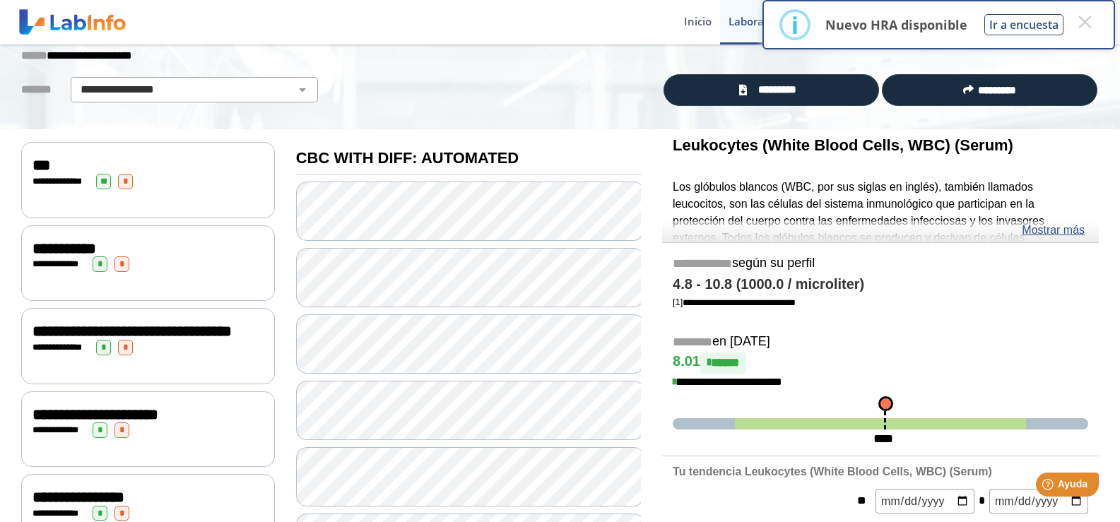
click at [54, 179] on span "**********" at bounding box center [62, 181] width 39 height 9
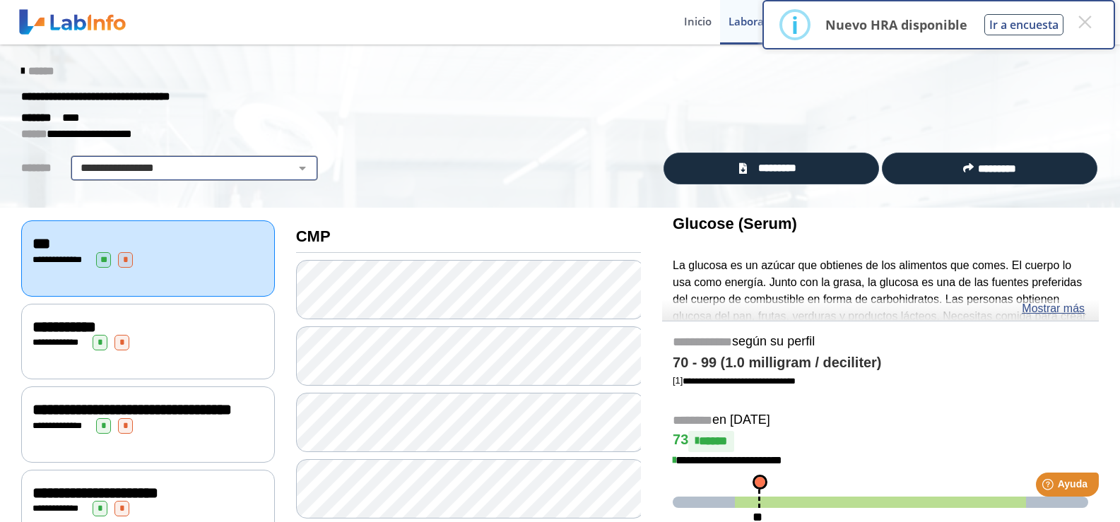
click at [174, 163] on select "**********" at bounding box center [194, 168] width 239 height 17
click at [1087, 28] on button "×" at bounding box center [1084, 21] width 25 height 25
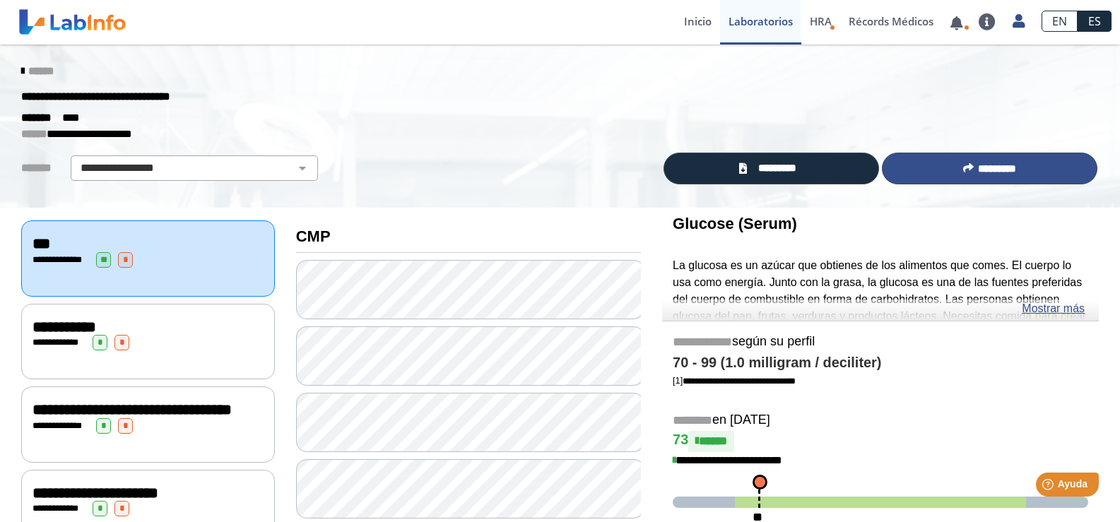
click at [993, 167] on span "*********" at bounding box center [997, 168] width 38 height 11
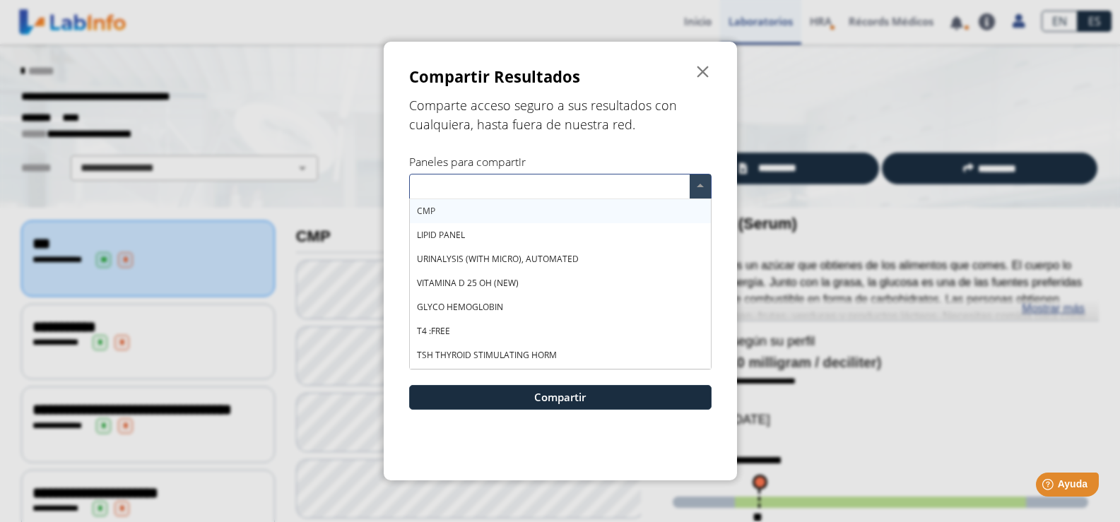
click at [699, 184] on span at bounding box center [700, 187] width 21 height 24
click at [452, 208] on div "CMP" at bounding box center [560, 211] width 301 height 24
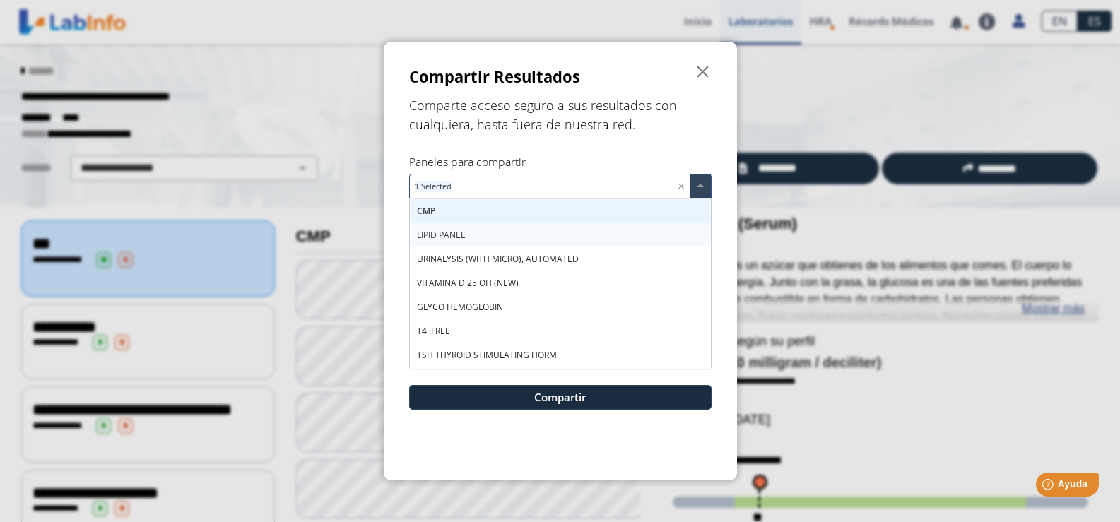
click at [436, 238] on span "LIPID PANEL" at bounding box center [441, 235] width 48 height 12
click at [436, 260] on span "URINALYSIS (WITH MICRO), AUTOMATED" at bounding box center [498, 259] width 162 height 12
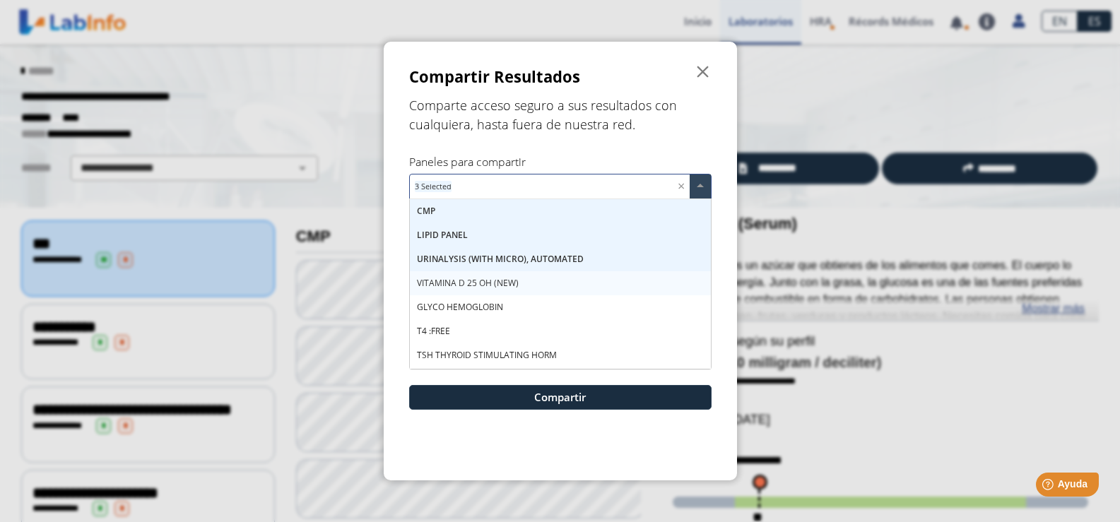
click at [435, 288] on span "VITAMINA D 25 OH (NEW)" at bounding box center [468, 283] width 102 height 12
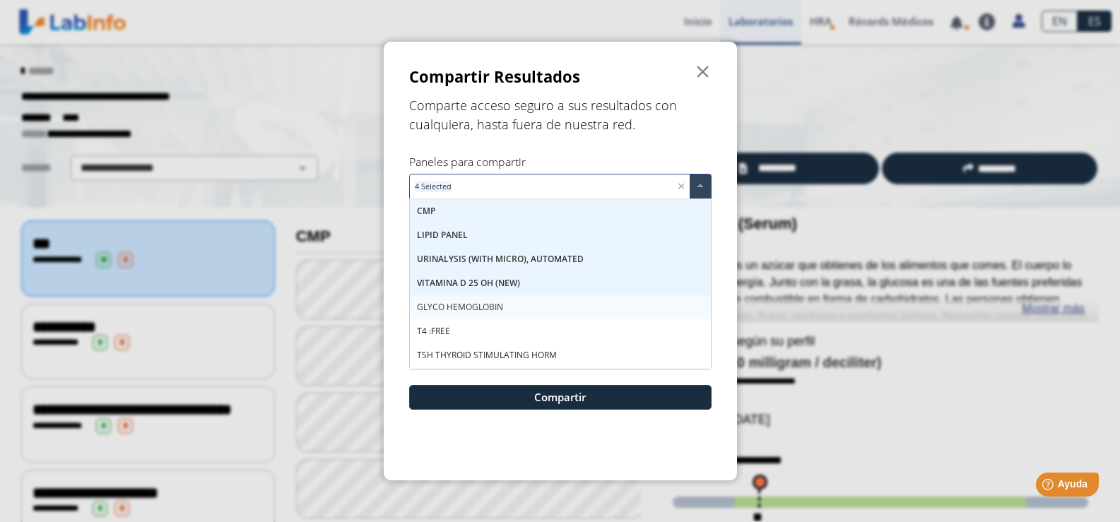
click at [436, 307] on span "GLYCO HEMOGLOBIN" at bounding box center [460, 307] width 86 height 12
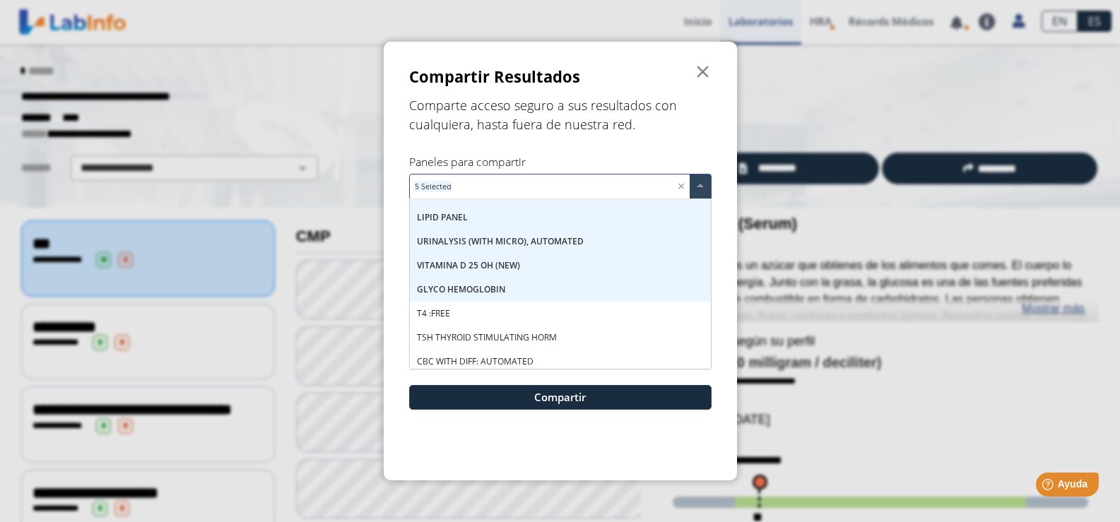
scroll to position [23, 0]
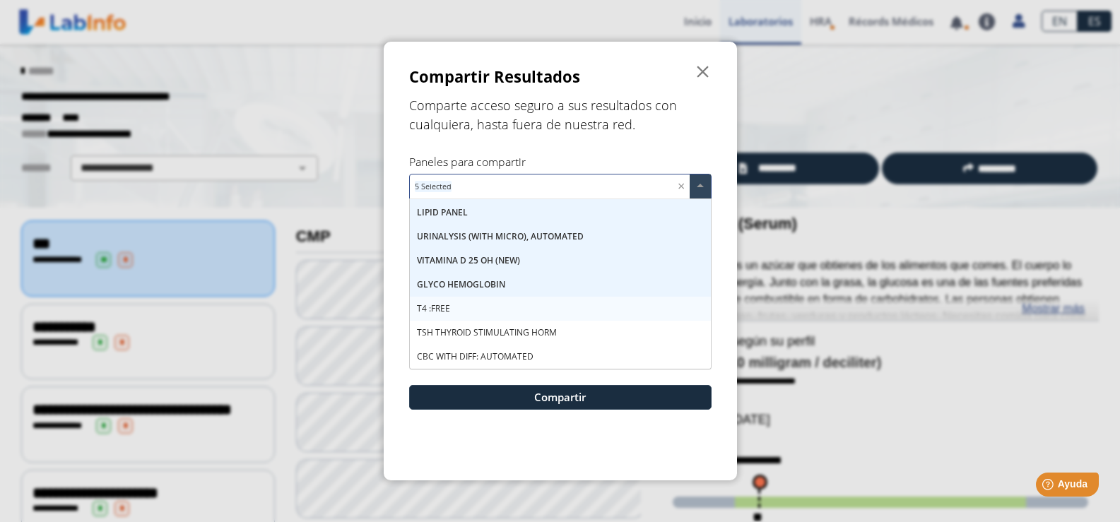
click at [437, 310] on span "T4 :FREE" at bounding box center [433, 308] width 33 height 12
drag, startPoint x: 433, startPoint y: 335, endPoint x: 437, endPoint y: 350, distance: 15.4
click at [433, 336] on span "TSH THYROID STIMULATING HORM" at bounding box center [487, 332] width 140 height 12
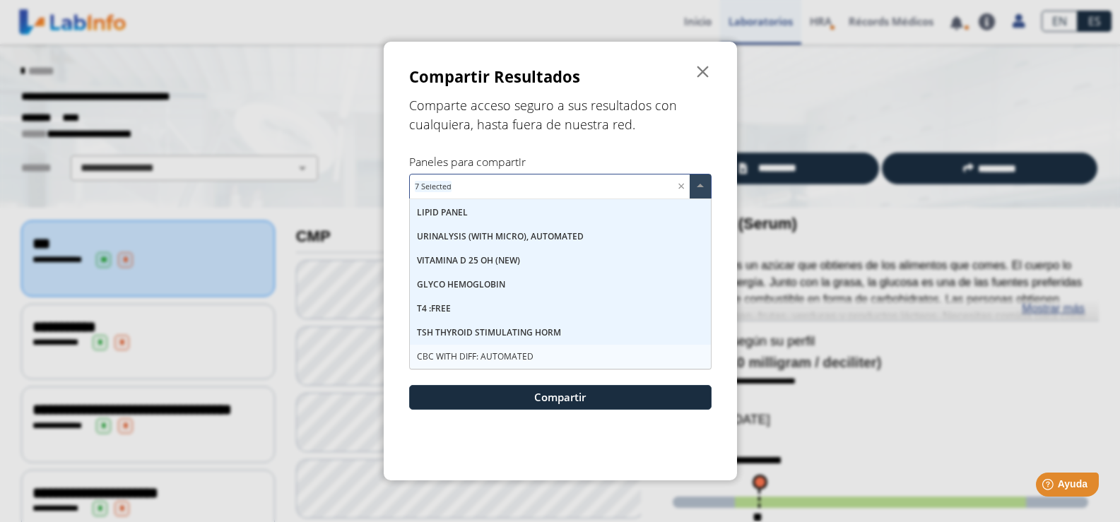
click at [441, 358] on span "CBC WITH DIFF: AUTOMATED" at bounding box center [475, 356] width 117 height 12
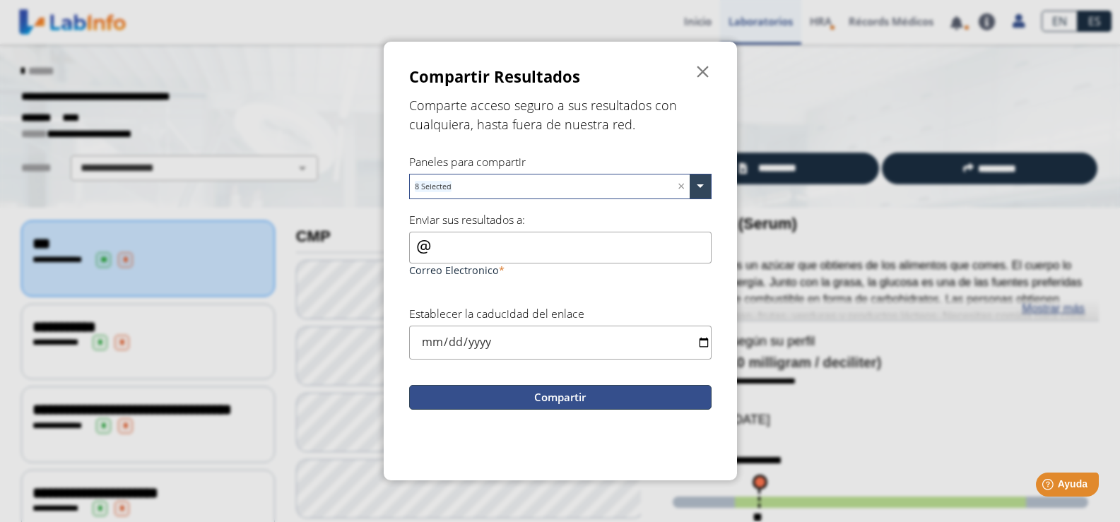
click at [538, 401] on button "Compartir" at bounding box center [560, 397] width 302 height 25
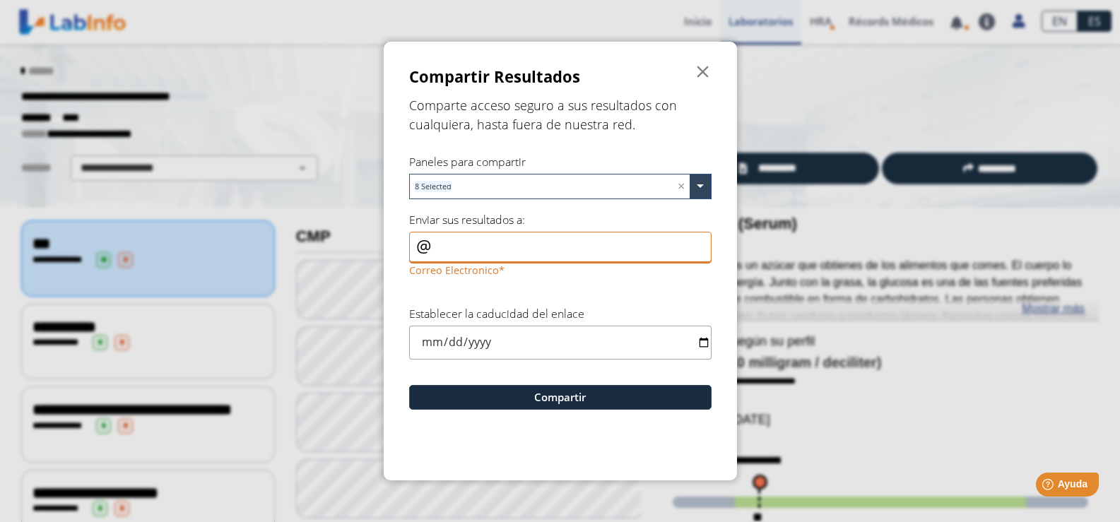
click at [466, 255] on input "Correo Electronico" at bounding box center [560, 248] width 302 height 32
type input "[EMAIL_ADDRESS][DOMAIN_NAME]"
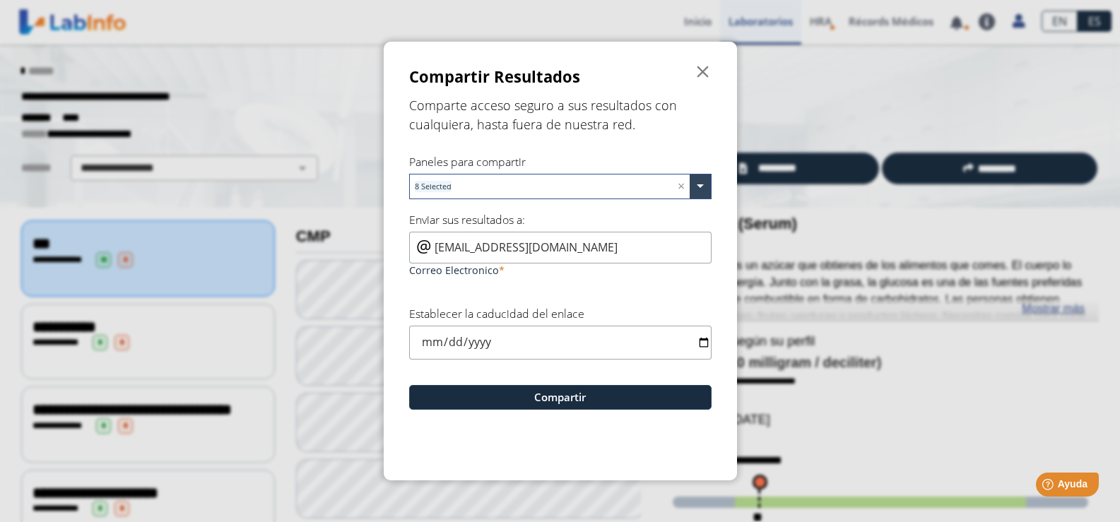
click at [459, 348] on input "date" at bounding box center [560, 342] width 302 height 33
click at [448, 343] on input "date" at bounding box center [560, 342] width 302 height 33
click at [447, 343] on input "date" at bounding box center [560, 342] width 302 height 33
drag, startPoint x: 447, startPoint y: 343, endPoint x: 468, endPoint y: 348, distance: 22.5
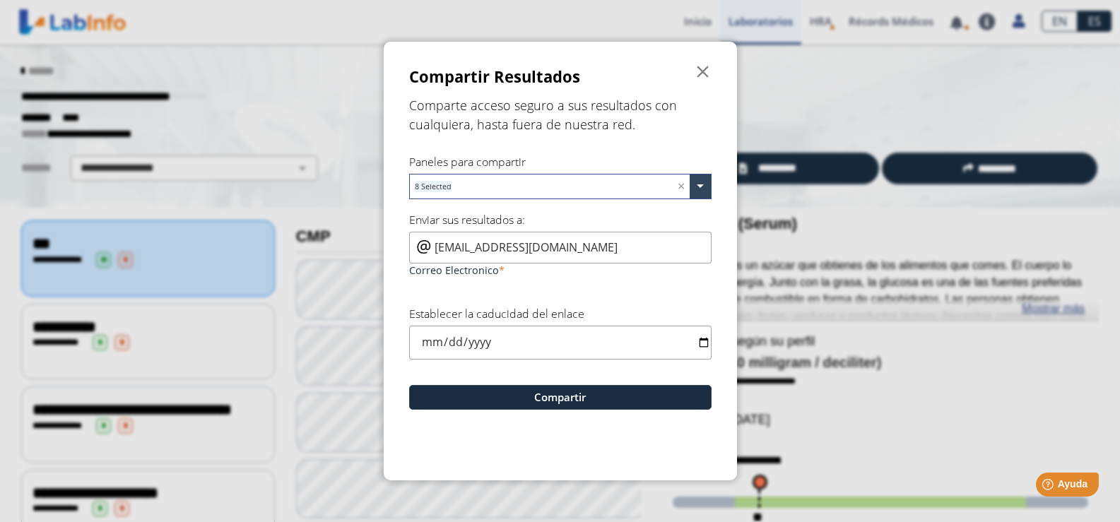
click at [447, 344] on input "date" at bounding box center [560, 342] width 302 height 33
click at [699, 343] on input "date" at bounding box center [560, 342] width 302 height 33
type input "[DATE]"
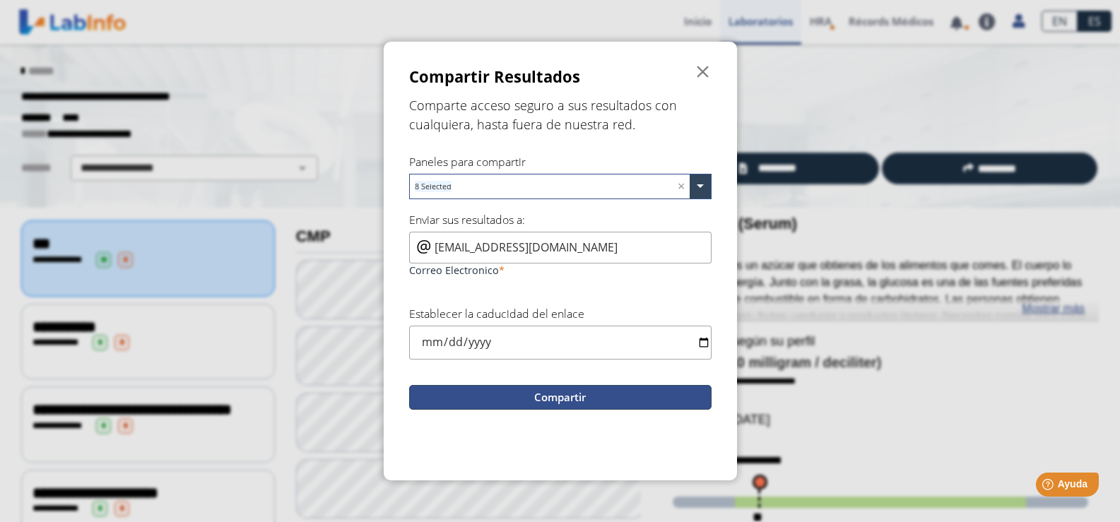
click at [577, 397] on button "Compartir" at bounding box center [560, 397] width 302 height 25
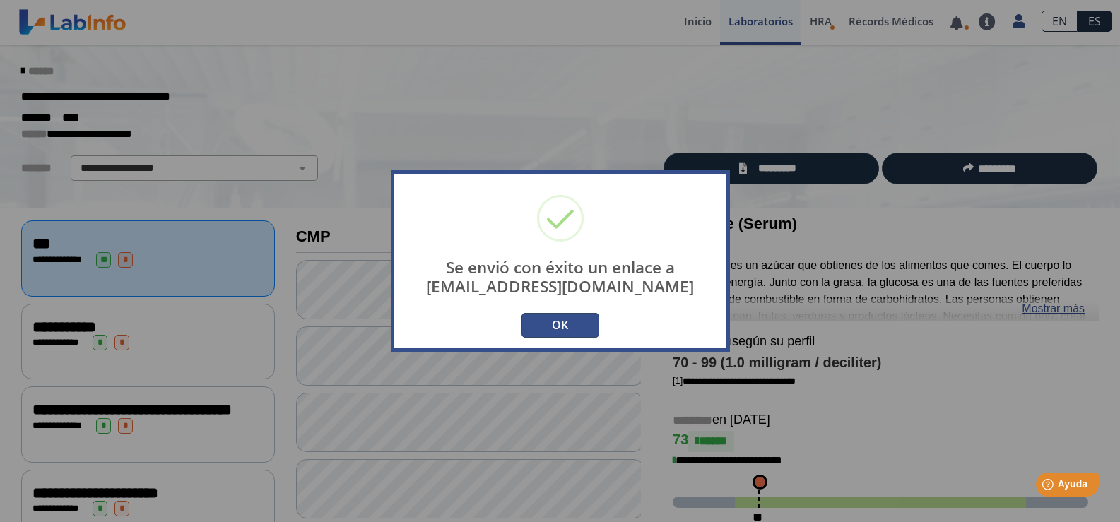
click at [475, 89] on div "Se envió con éxito un enlace a [EMAIL_ADDRESS][DOMAIN_NAME] × OK No Cancelar" at bounding box center [560, 261] width 1120 height 522
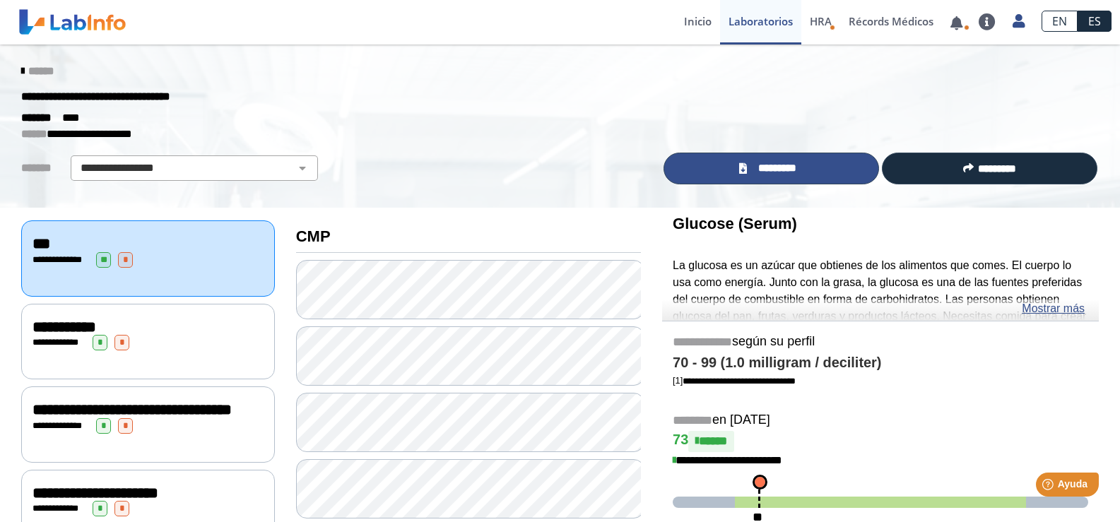
click at [757, 163] on span "*********" at bounding box center [777, 168] width 52 height 16
